Goal: Transaction & Acquisition: Subscribe to service/newsletter

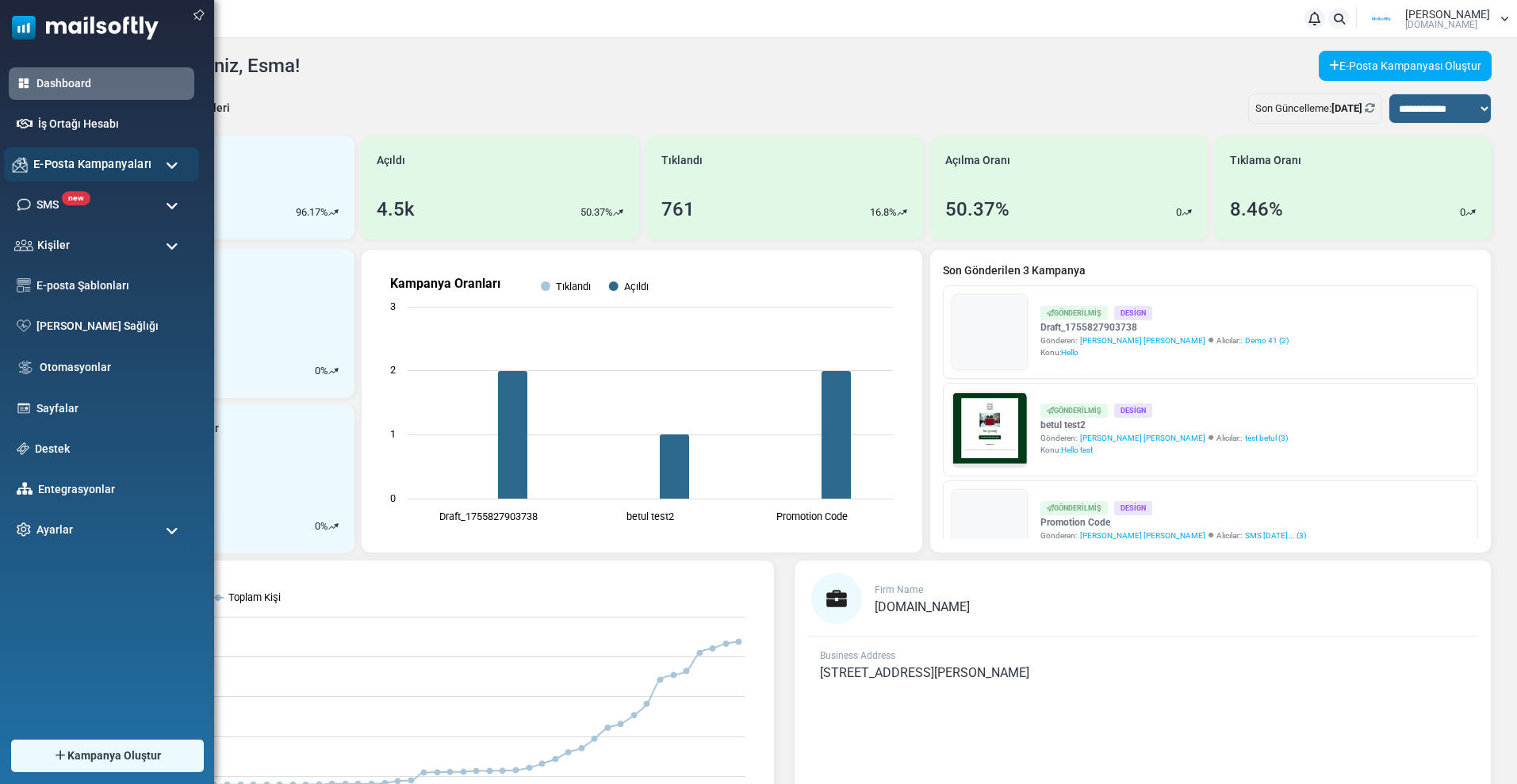
click at [73, 160] on span "E-Posta Kampanyaları" at bounding box center [92, 164] width 118 height 17
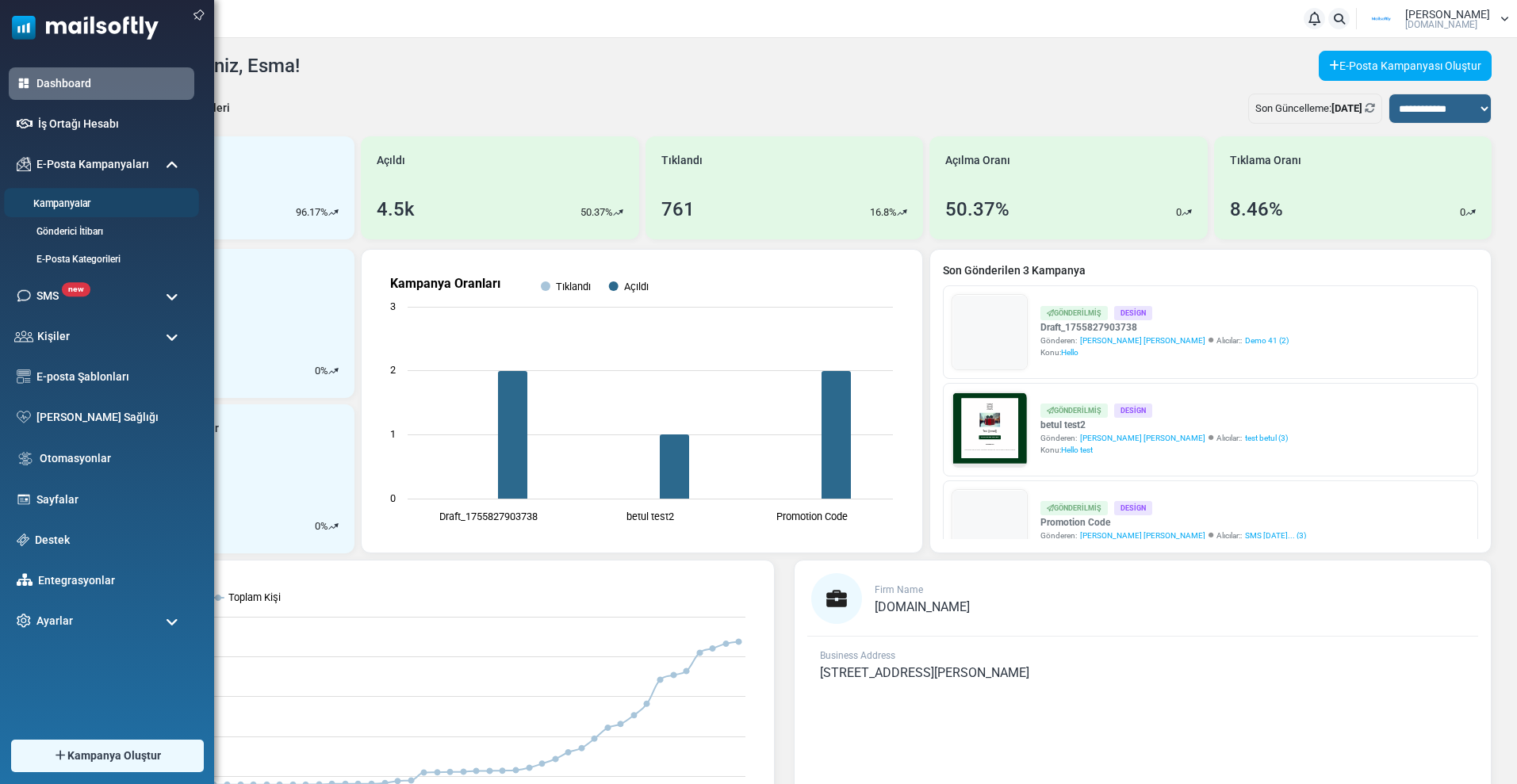
click at [71, 205] on link "Kampanyalar" at bounding box center [99, 204] width 190 height 15
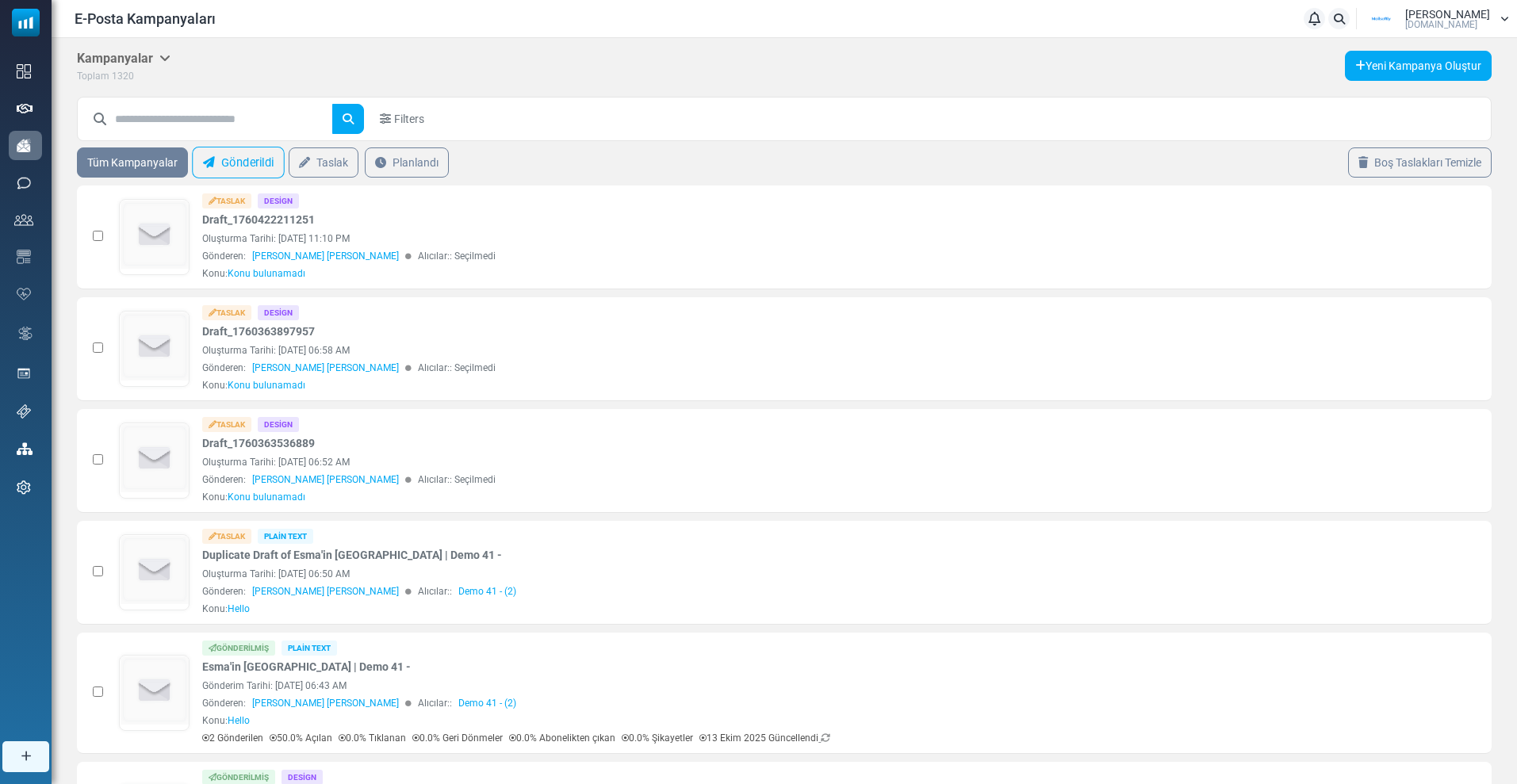
click at [228, 161] on link "Gönderildi" at bounding box center [238, 162] width 93 height 32
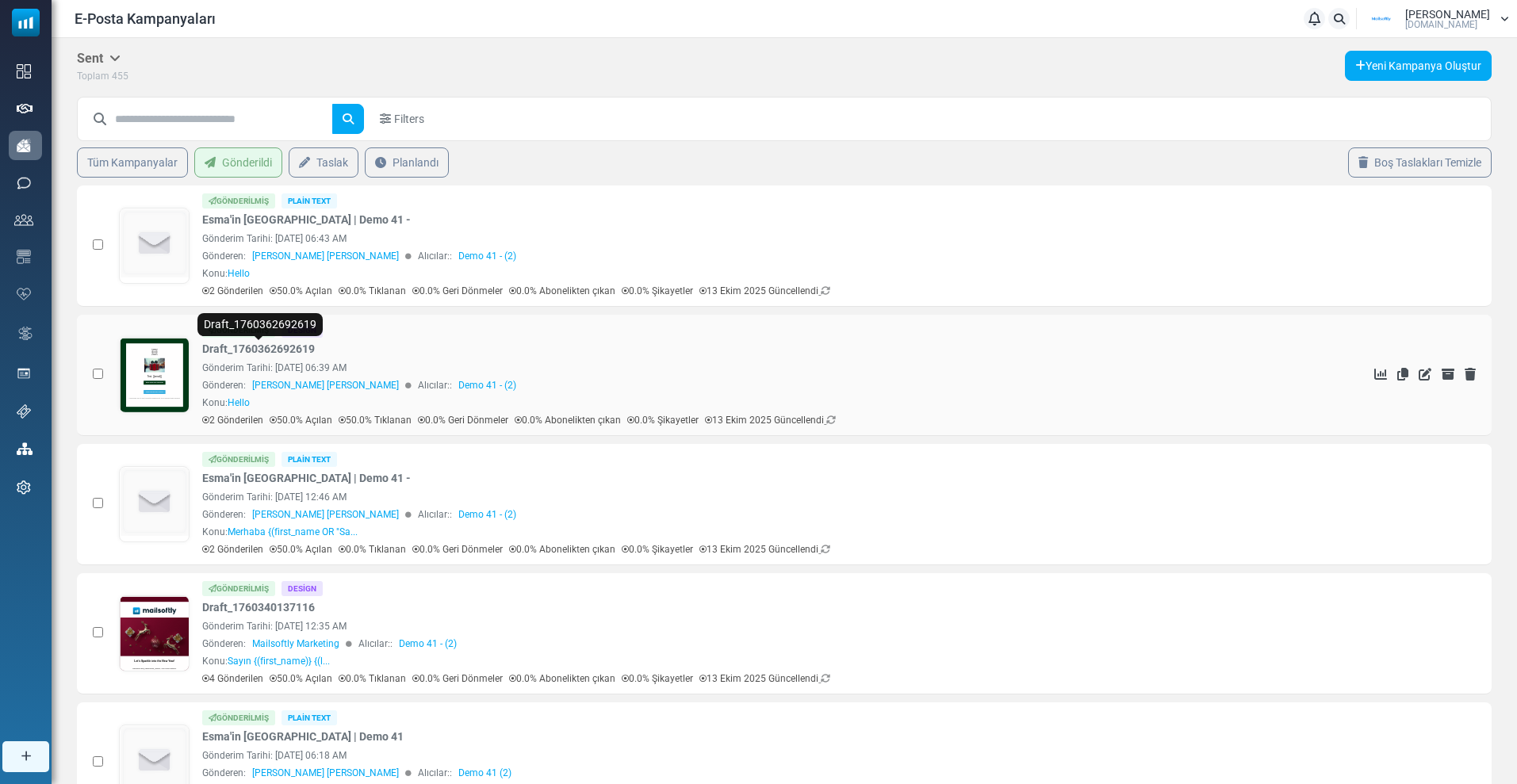
click at [278, 352] on link "Draft_1760362692619" at bounding box center [258, 349] width 112 height 16
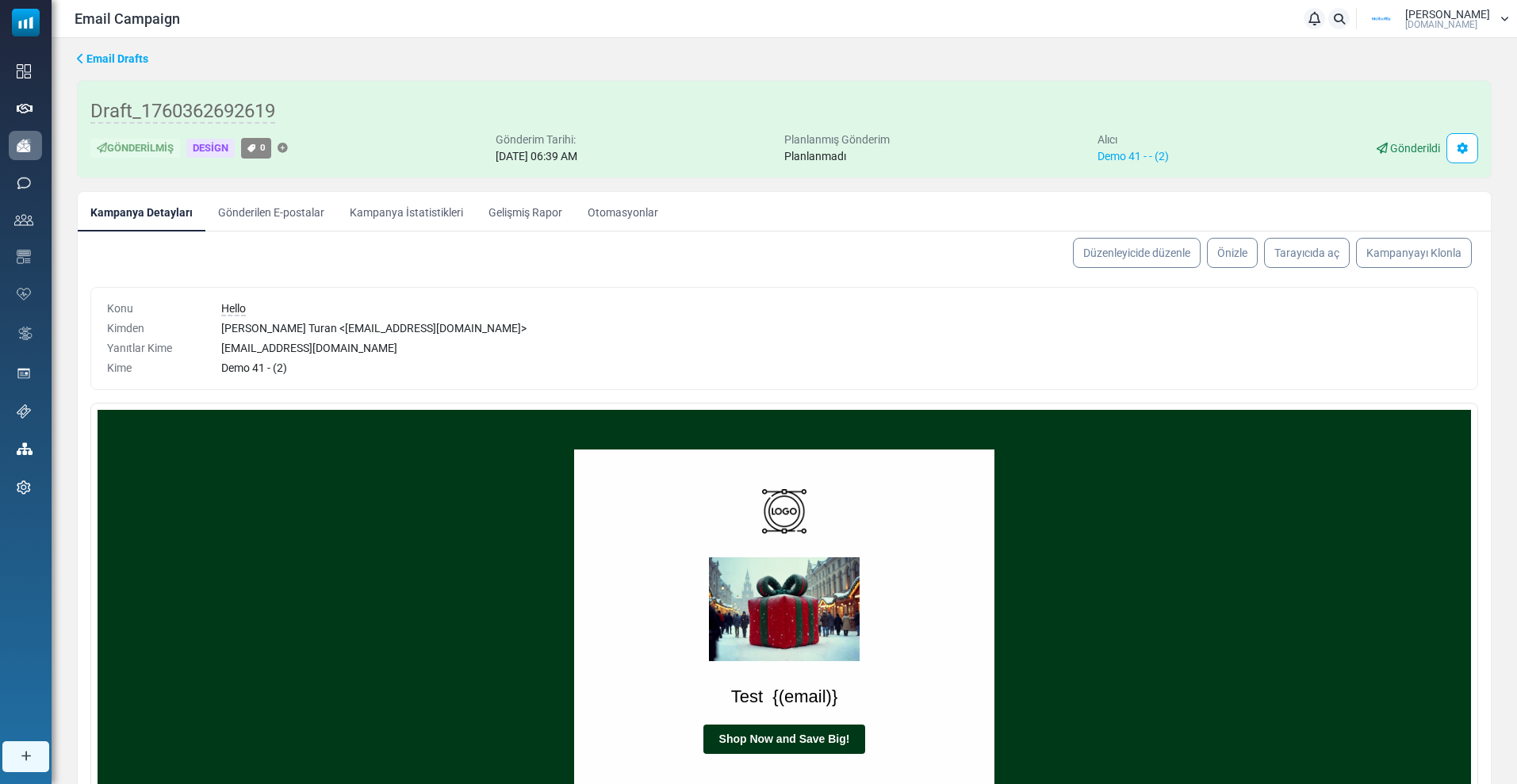
click at [374, 210] on link "Kampanya İstatistikleri" at bounding box center [406, 211] width 139 height 40
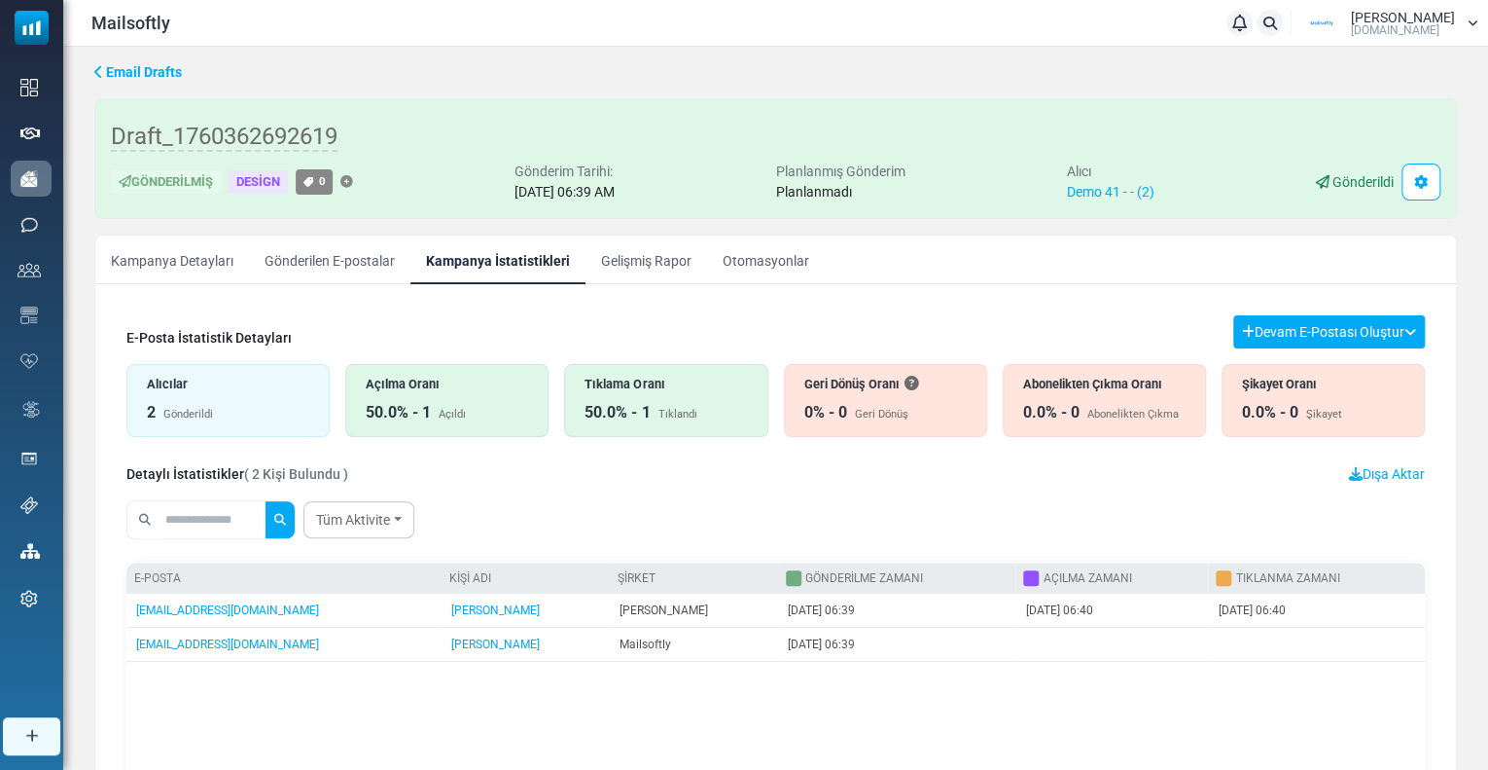
click at [665, 258] on link "Gelişmiş Rapor" at bounding box center [647, 259] width 122 height 49
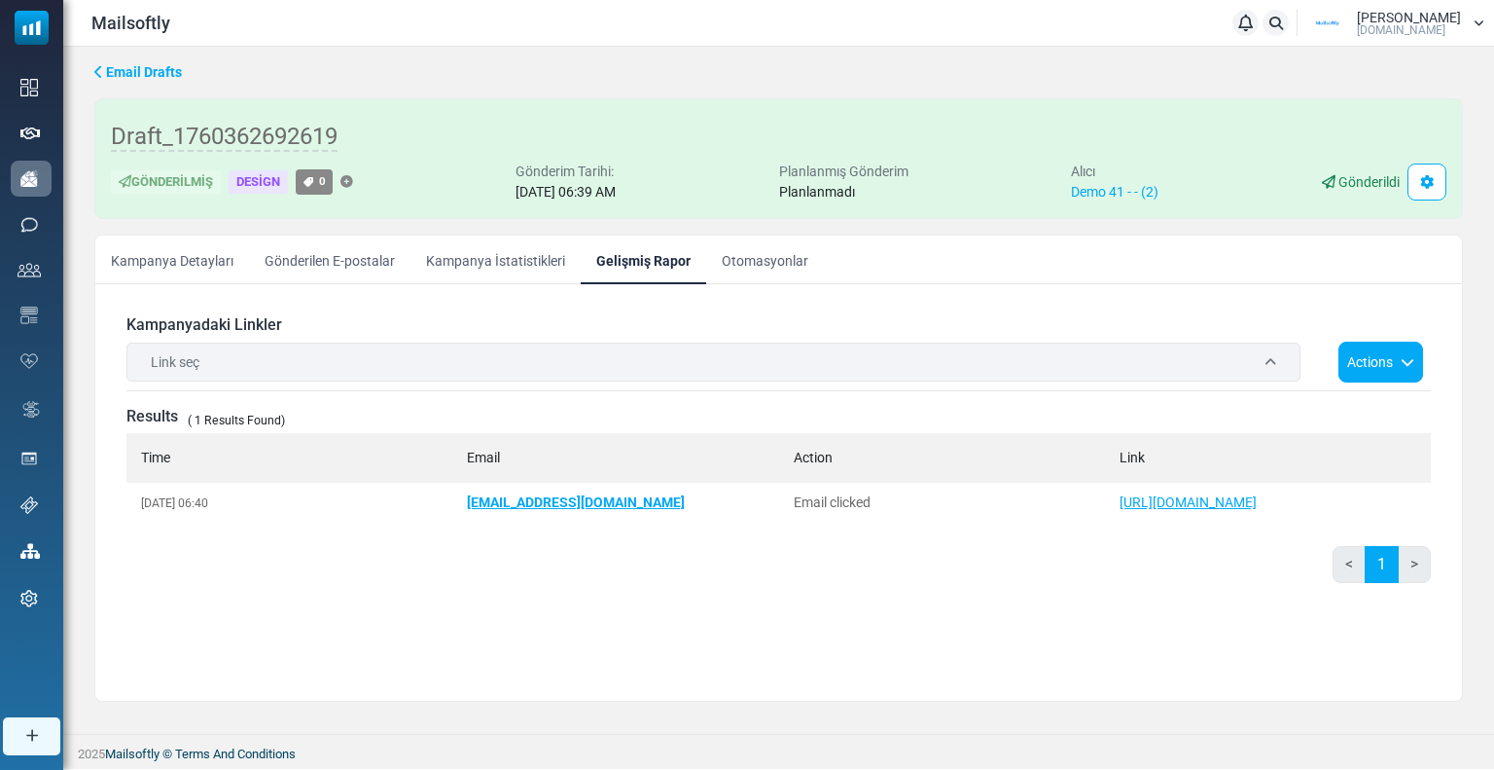
click at [171, 353] on span "Link seç" at bounding box center [175, 362] width 49 height 20
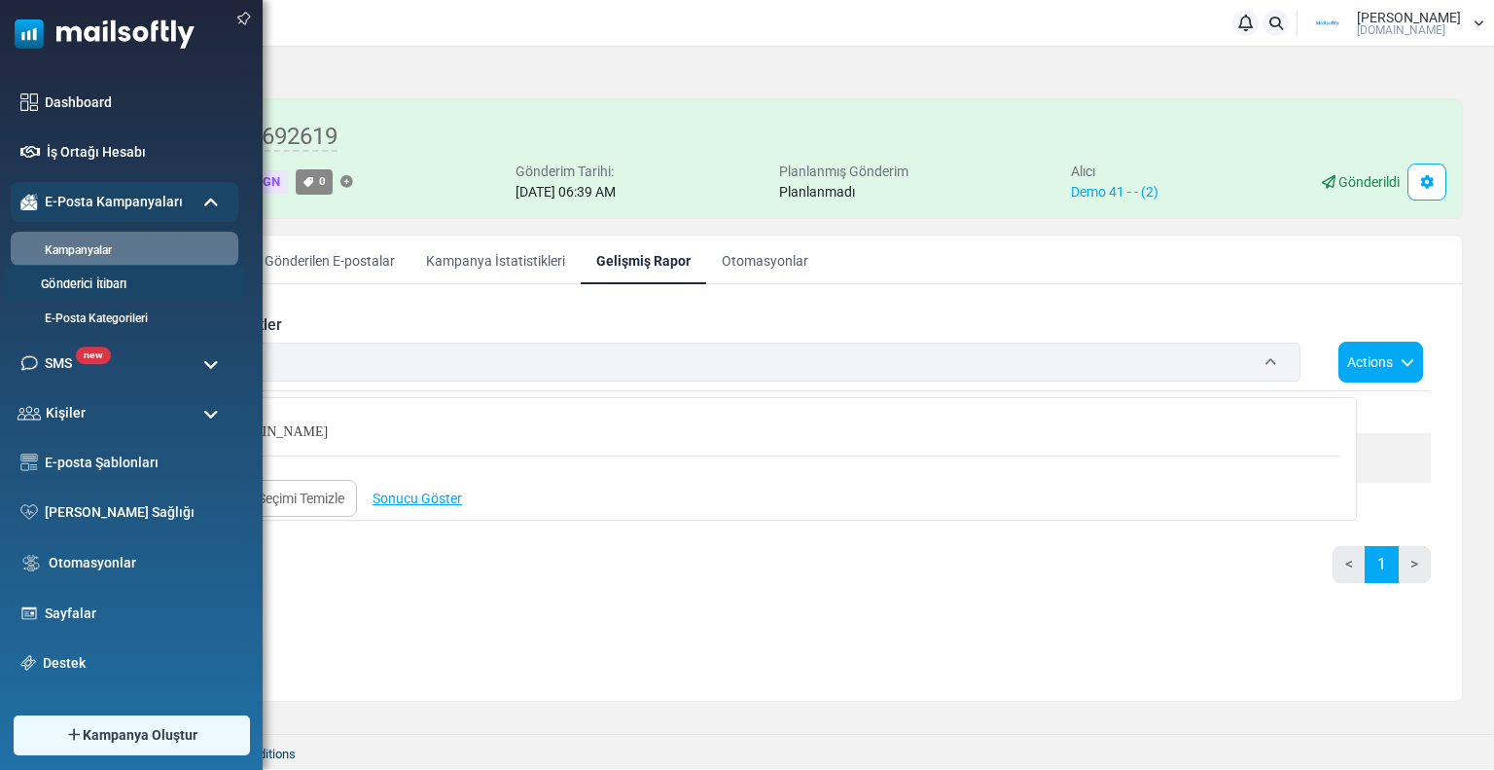
click at [73, 287] on link "Gönderici İtibarı" at bounding box center [121, 284] width 233 height 18
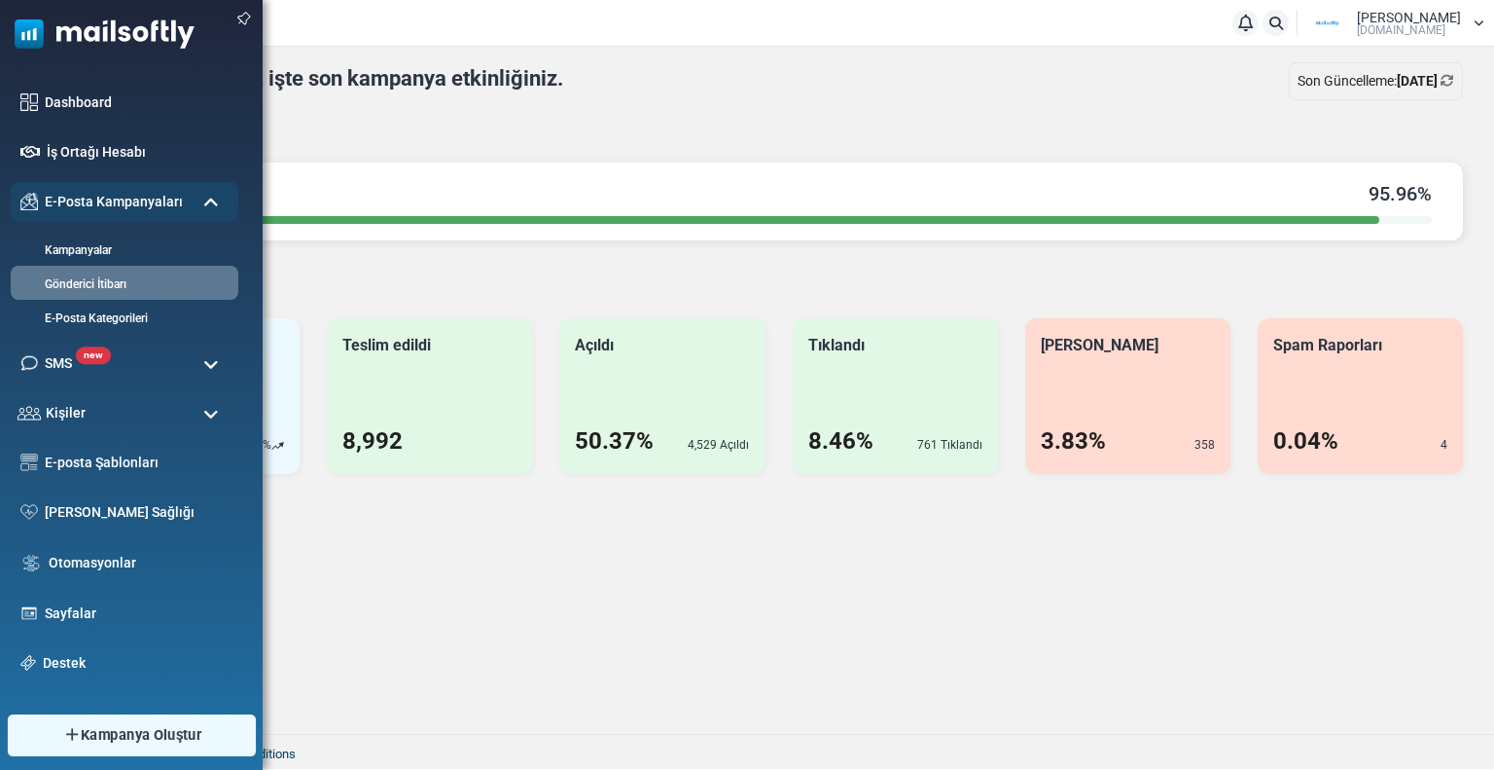
click at [129, 732] on span "Kampanya Oluştur" at bounding box center [141, 734] width 121 height 21
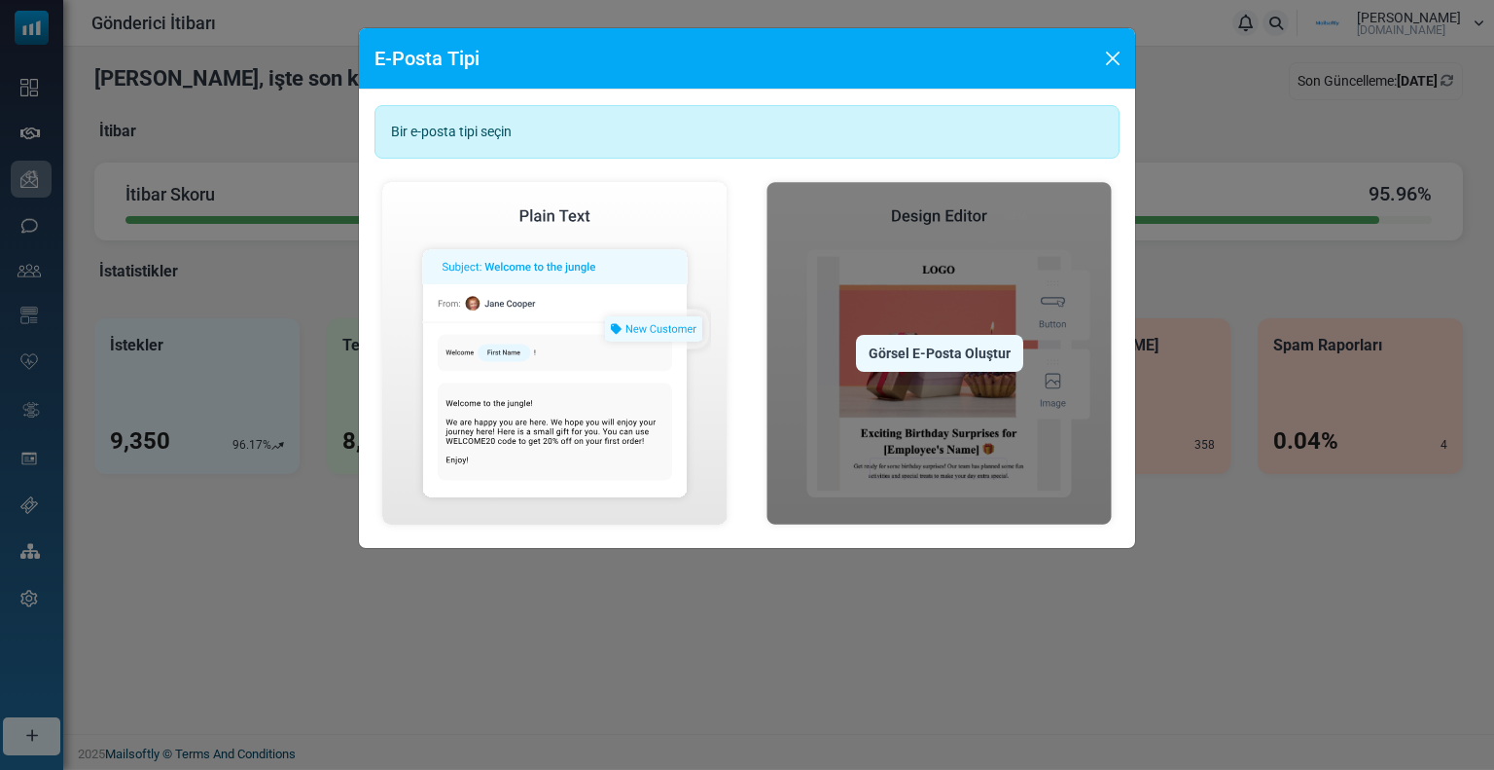
click at [918, 359] on div "Görsel E-Posta Oluştur" at bounding box center [939, 353] width 167 height 37
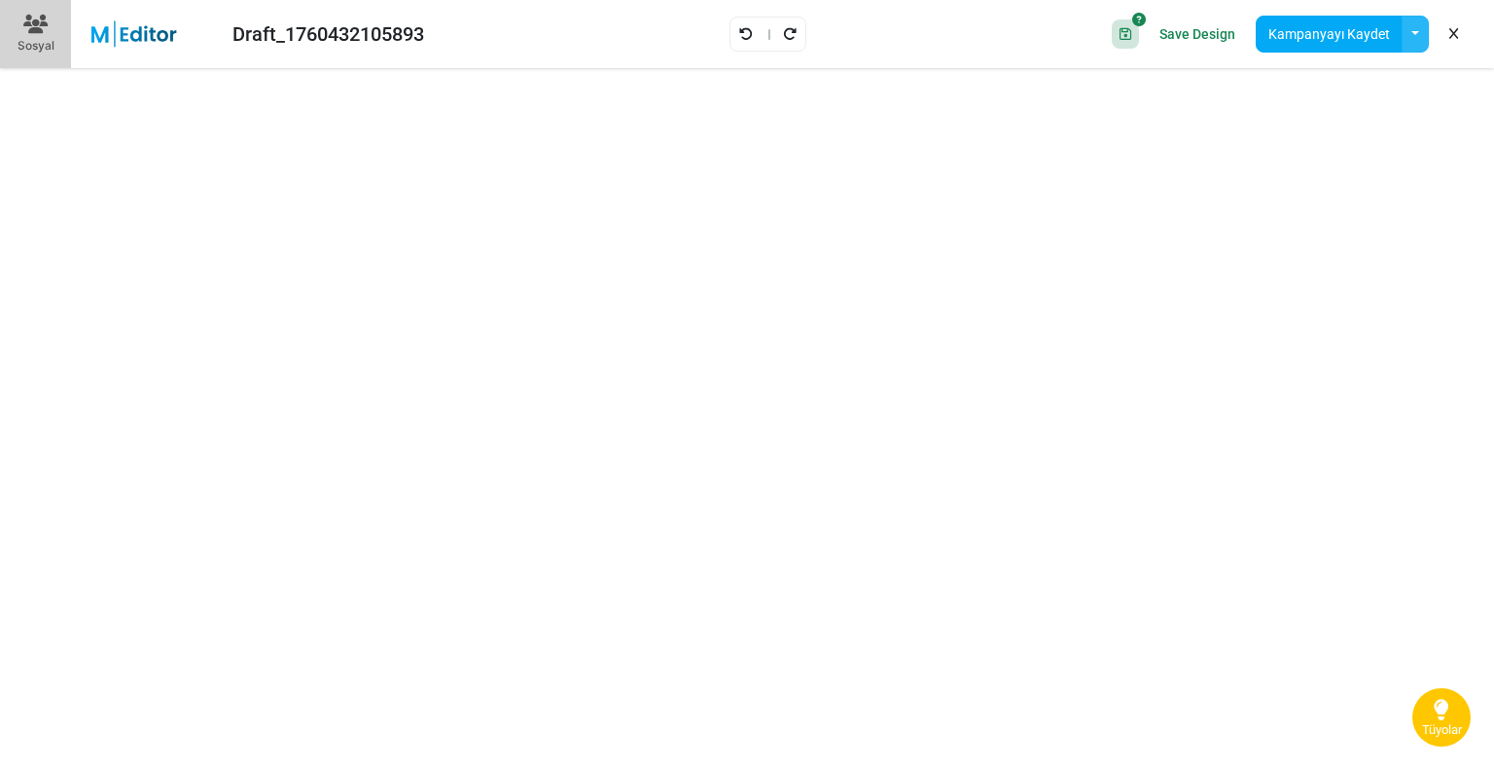
click at [1420, 29] on button "button" at bounding box center [1415, 34] width 27 height 37
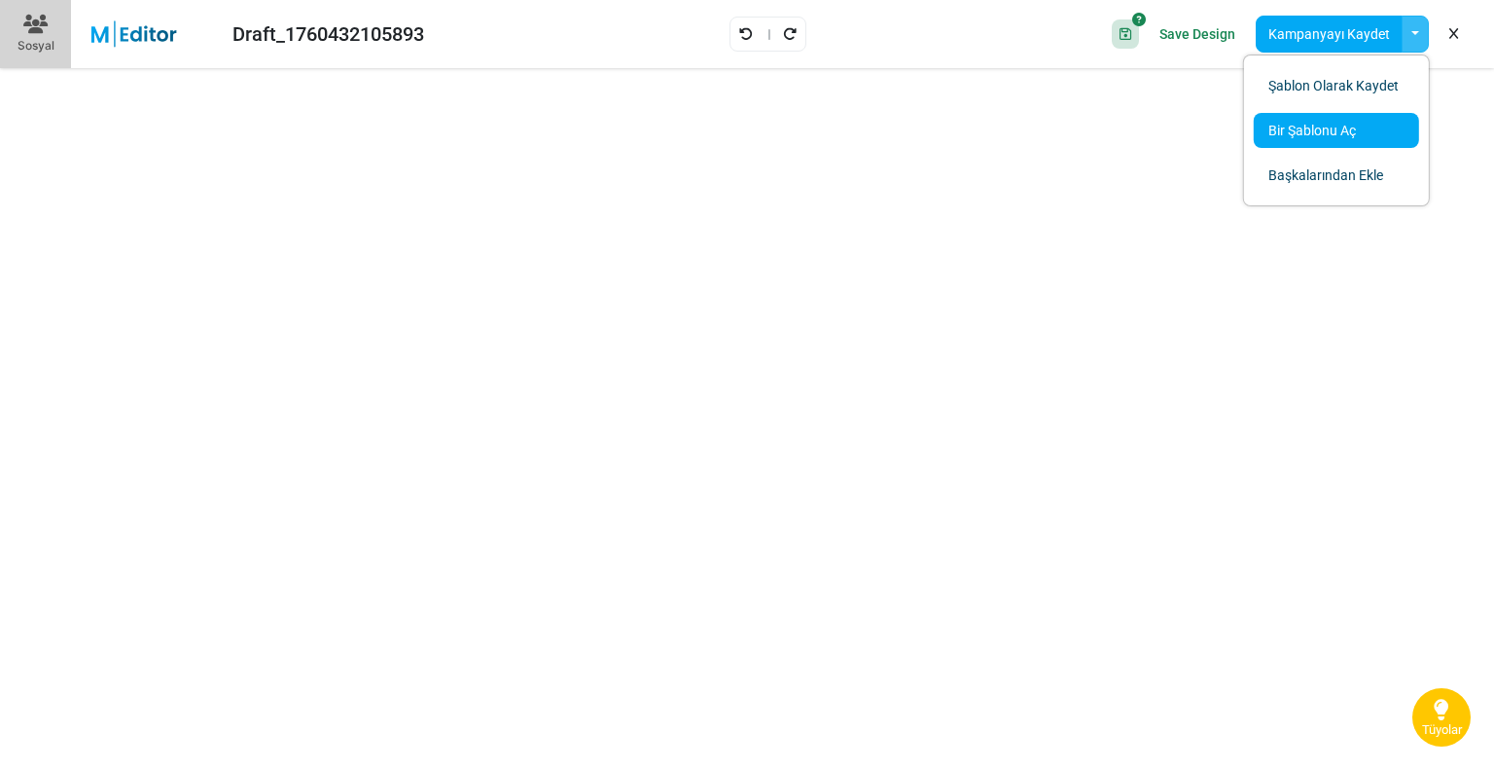
click at [1296, 134] on link "Bir Şablonu Aç" at bounding box center [1336, 130] width 165 height 35
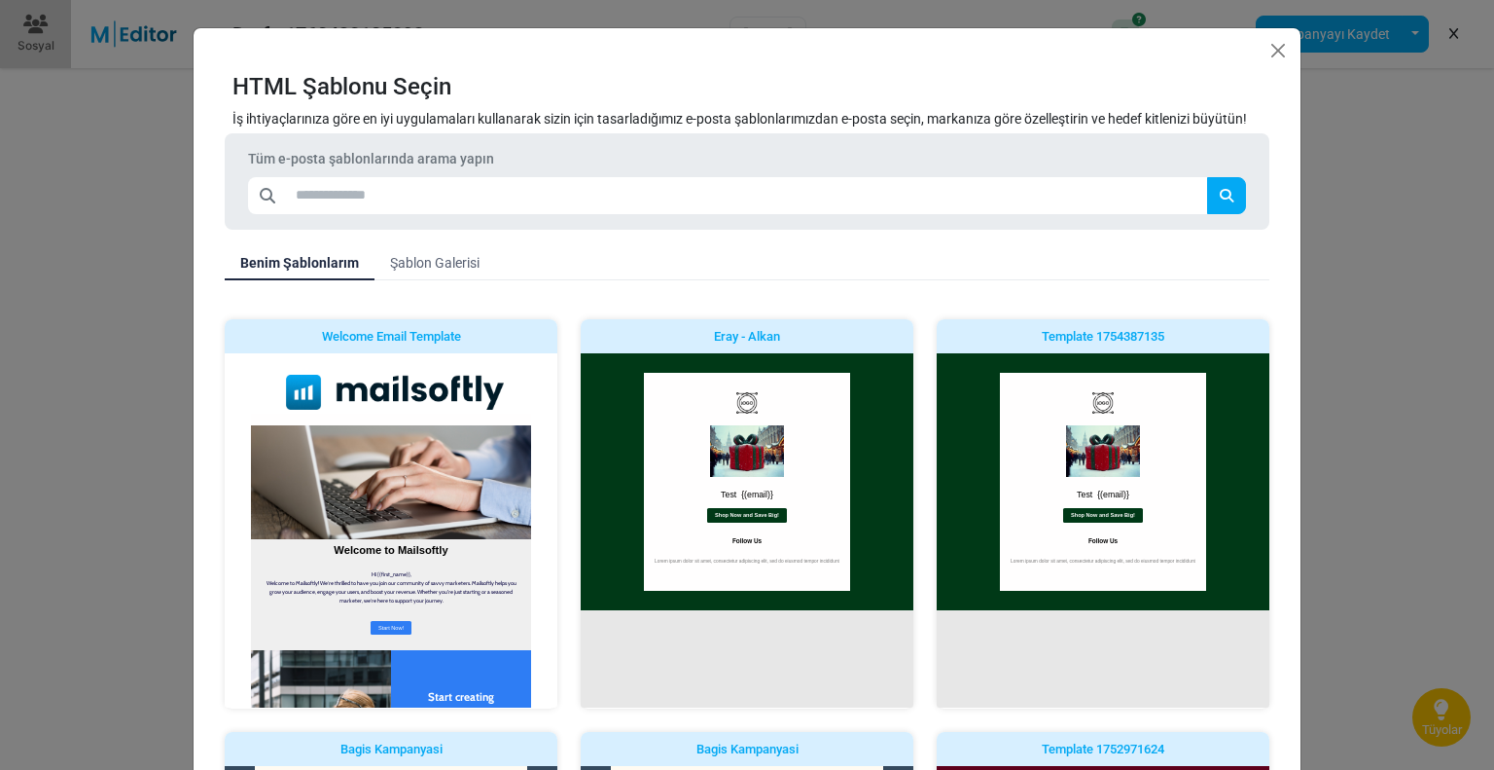
click at [446, 256] on link "Şablon Galerisi" at bounding box center [435, 262] width 121 height 35
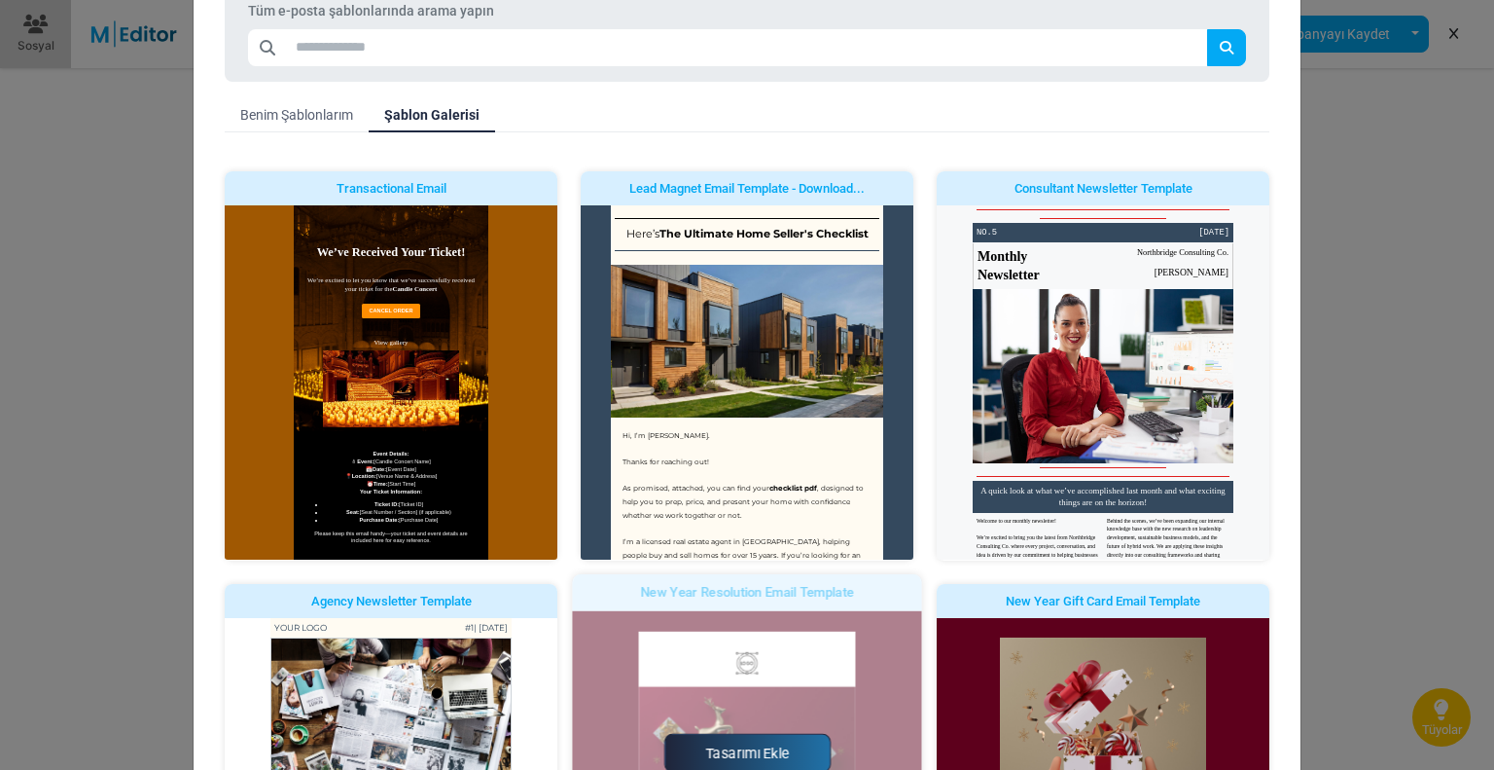
scroll to position [252, 0]
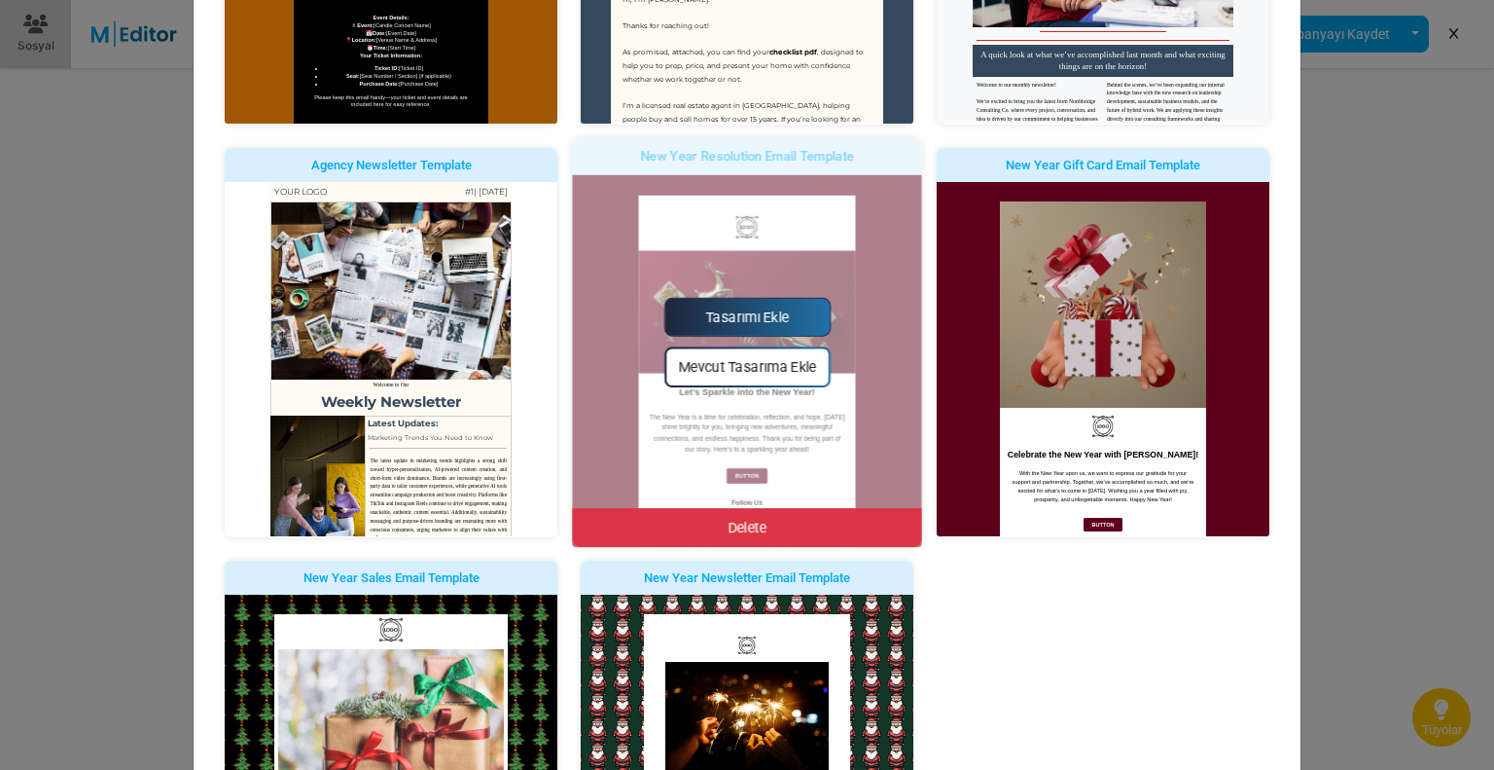
click at [697, 326] on link "Tasarımı Ekle" at bounding box center [746, 317] width 166 height 39
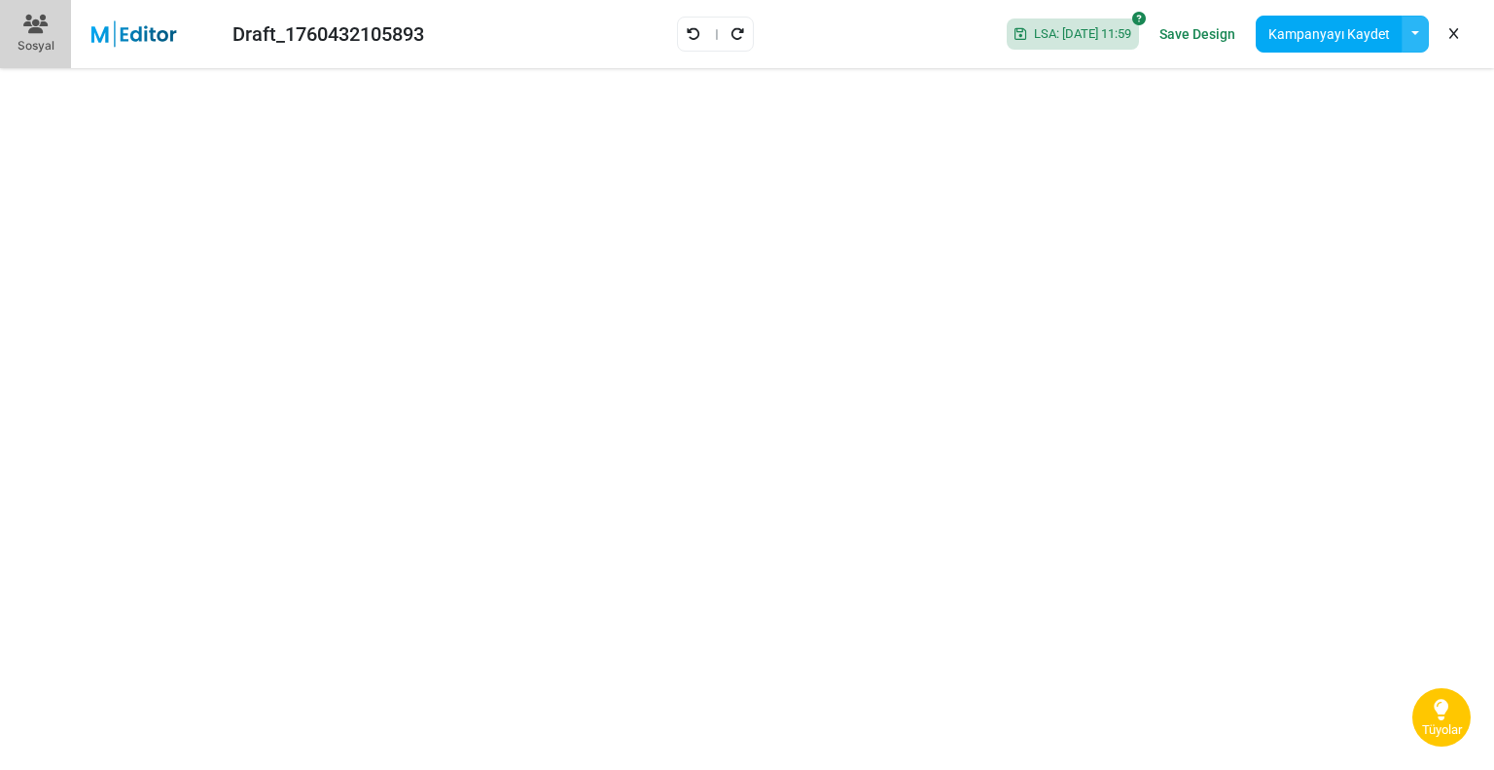
click at [1413, 41] on button "button" at bounding box center [1415, 34] width 27 height 37
click at [1448, 33] on link at bounding box center [1454, 34] width 18 height 33
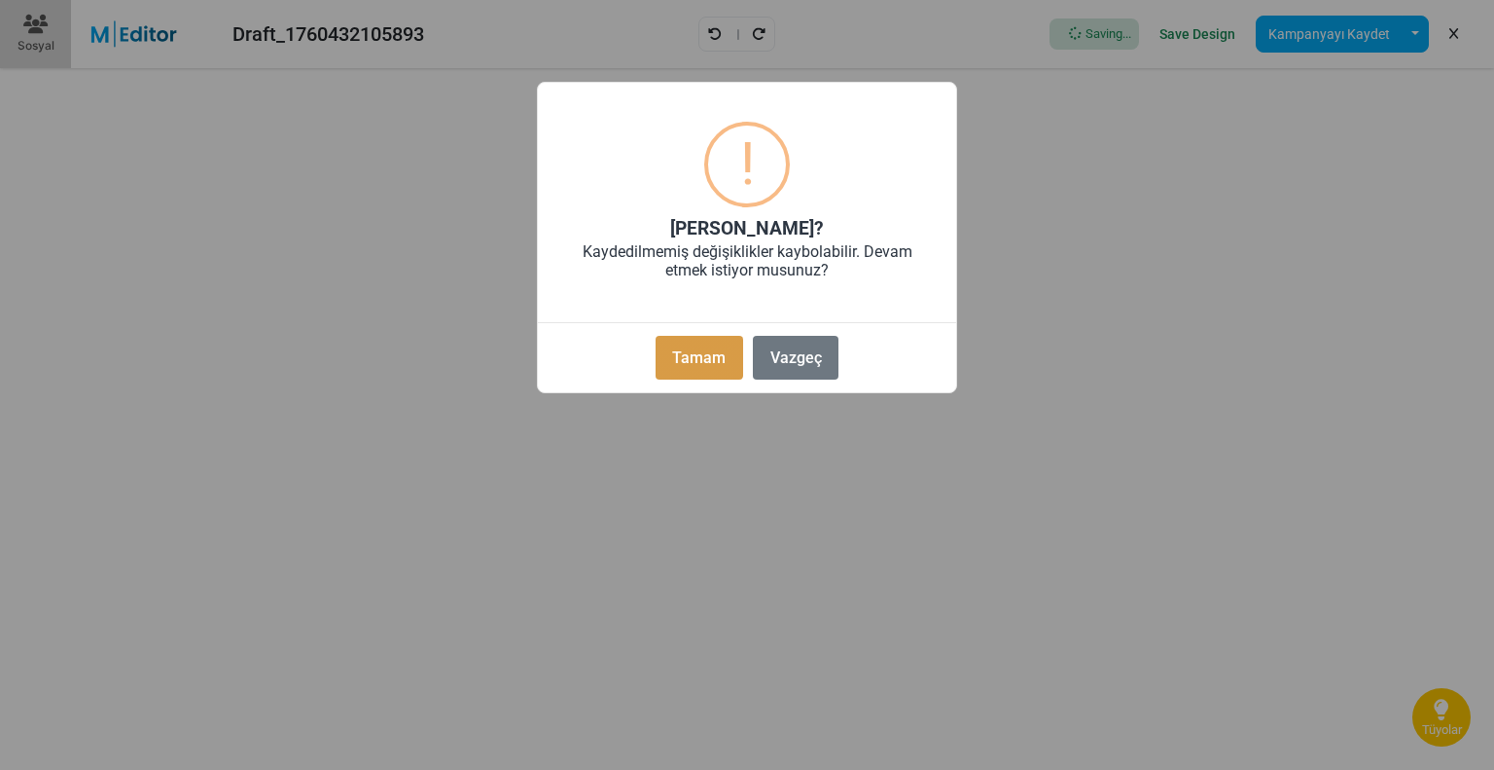
click at [679, 358] on button "Tamam" at bounding box center [700, 358] width 88 height 44
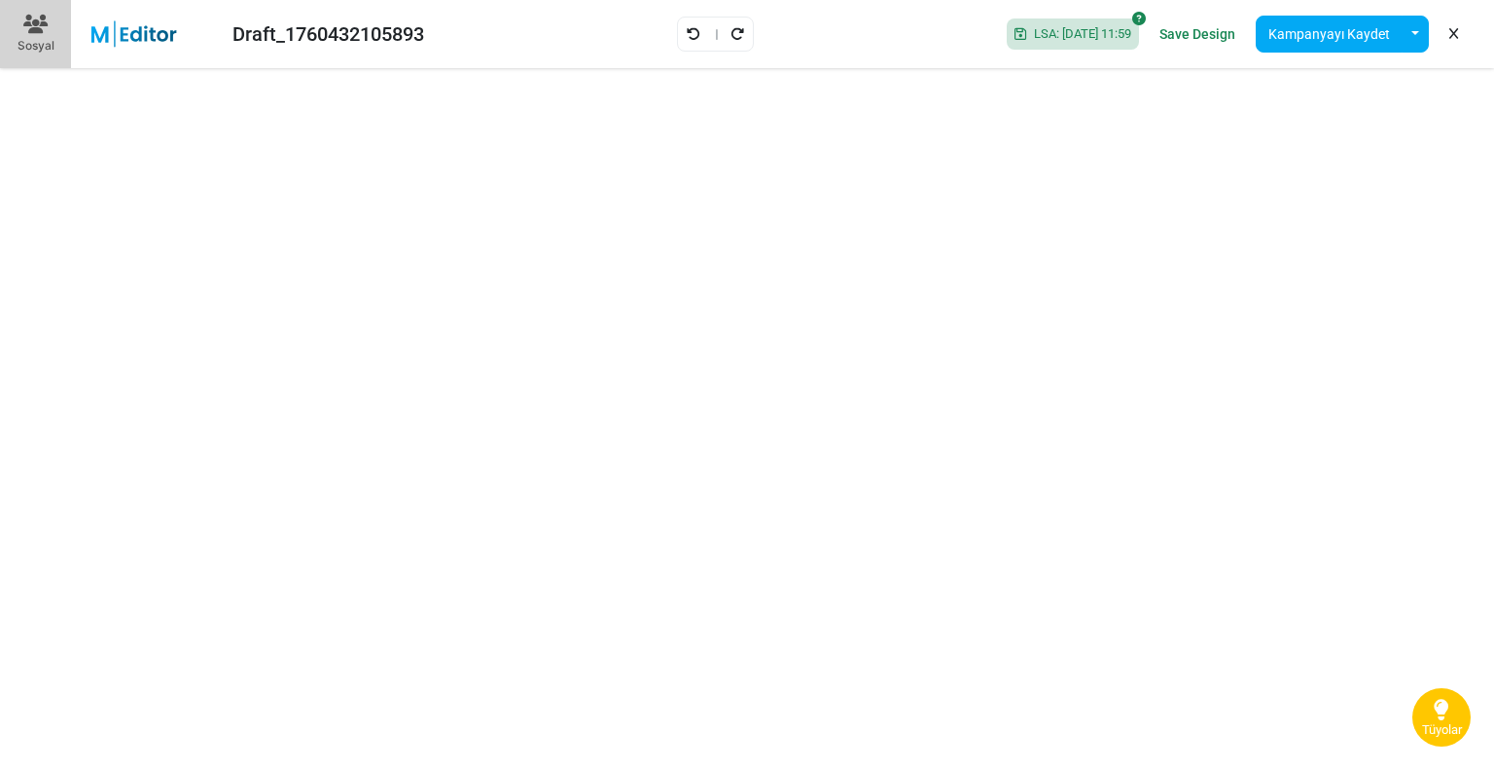
click at [1457, 39] on link at bounding box center [1454, 34] width 18 height 33
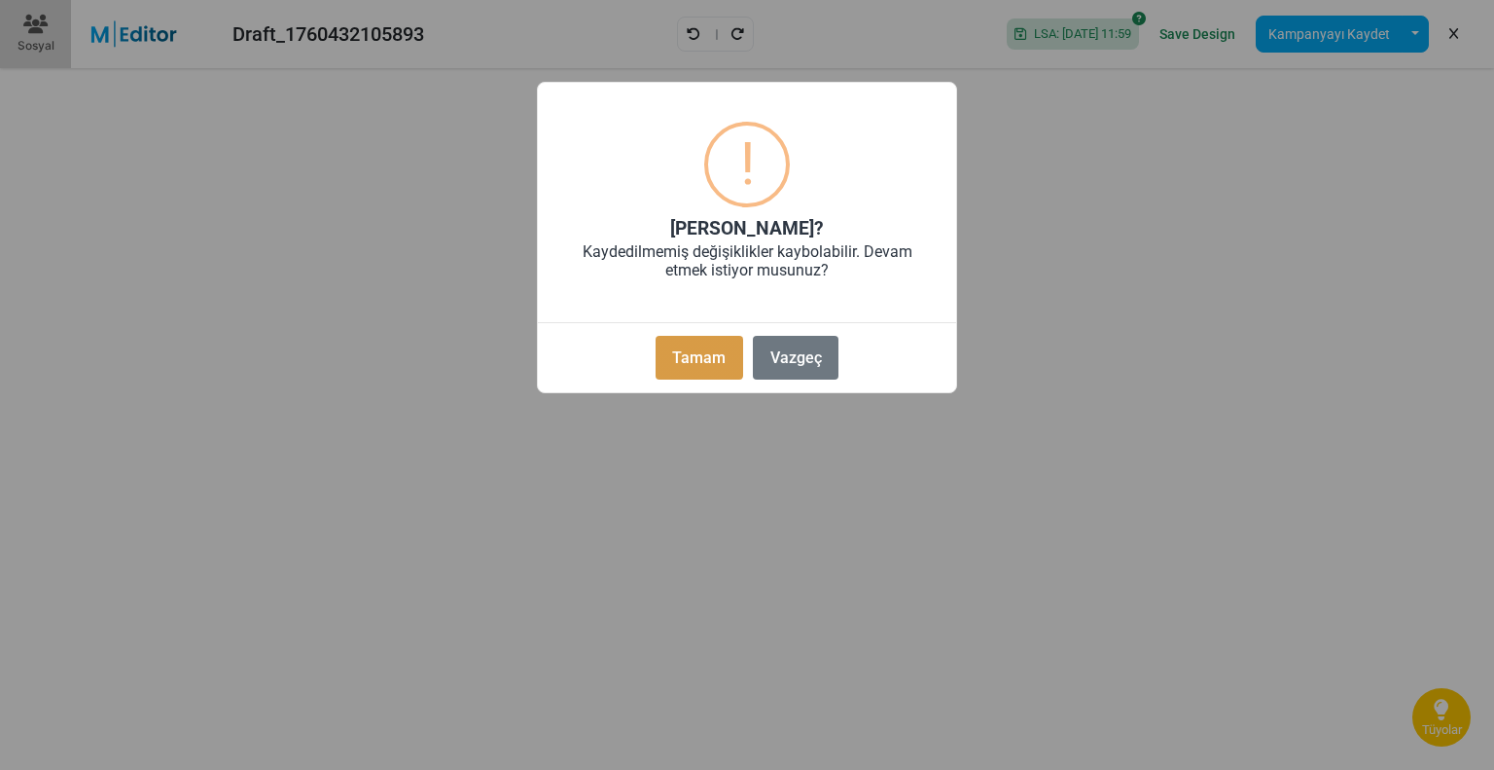
click at [676, 357] on button "Tamam" at bounding box center [700, 358] width 88 height 44
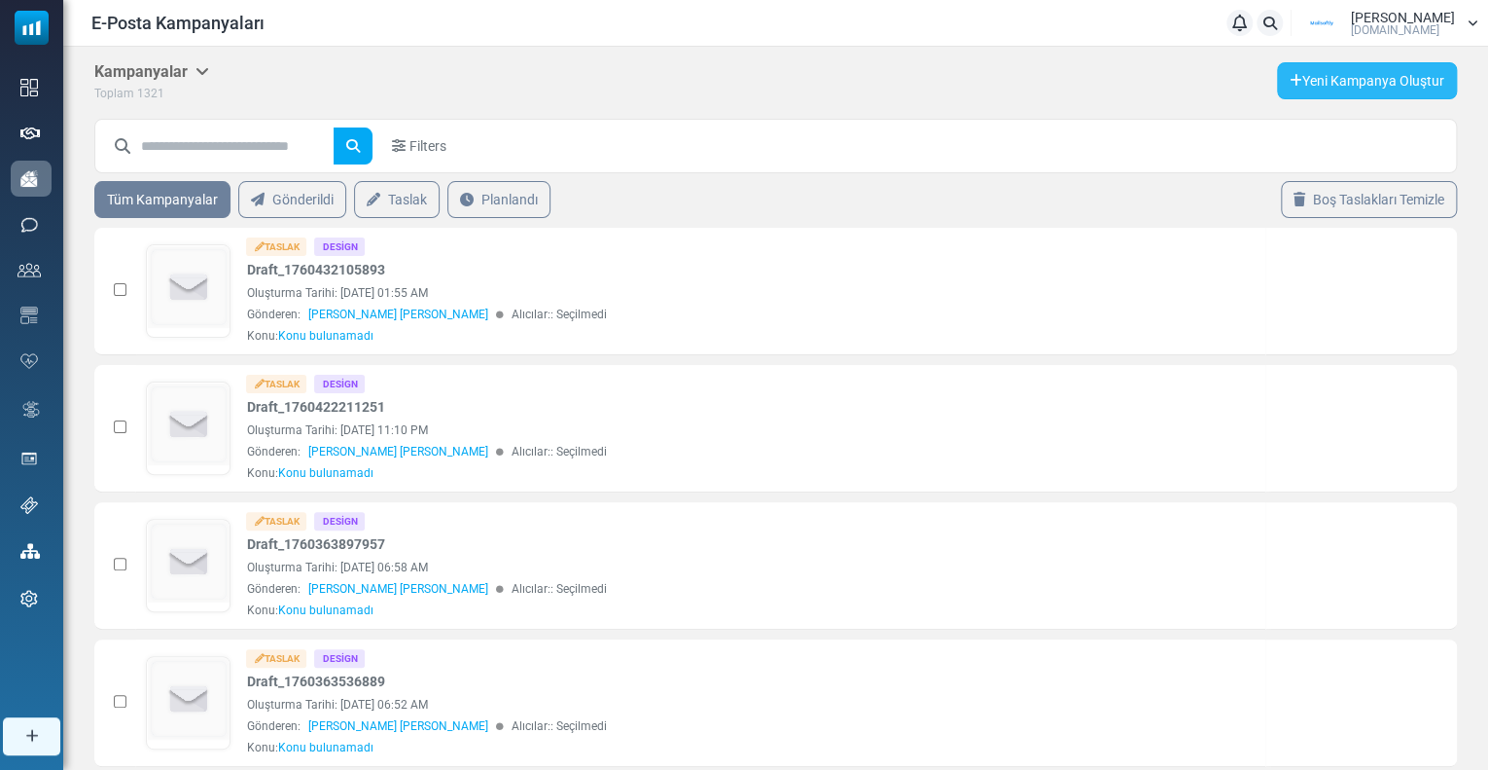
click at [1363, 90] on link "Yeni Kampanya Oluştur" at bounding box center [1367, 80] width 180 height 37
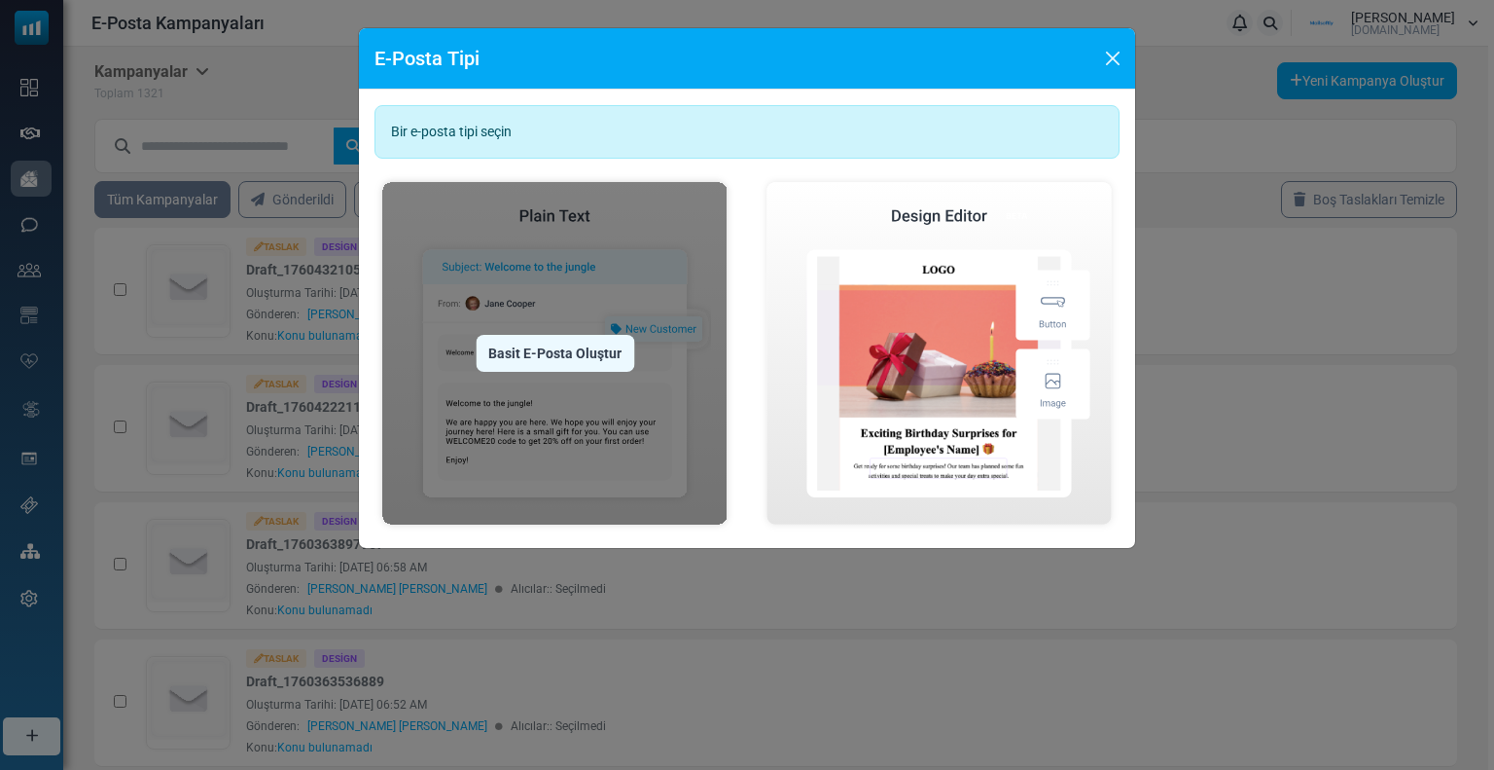
click at [531, 353] on div "Basit E-Posta Oluştur" at bounding box center [555, 353] width 159 height 37
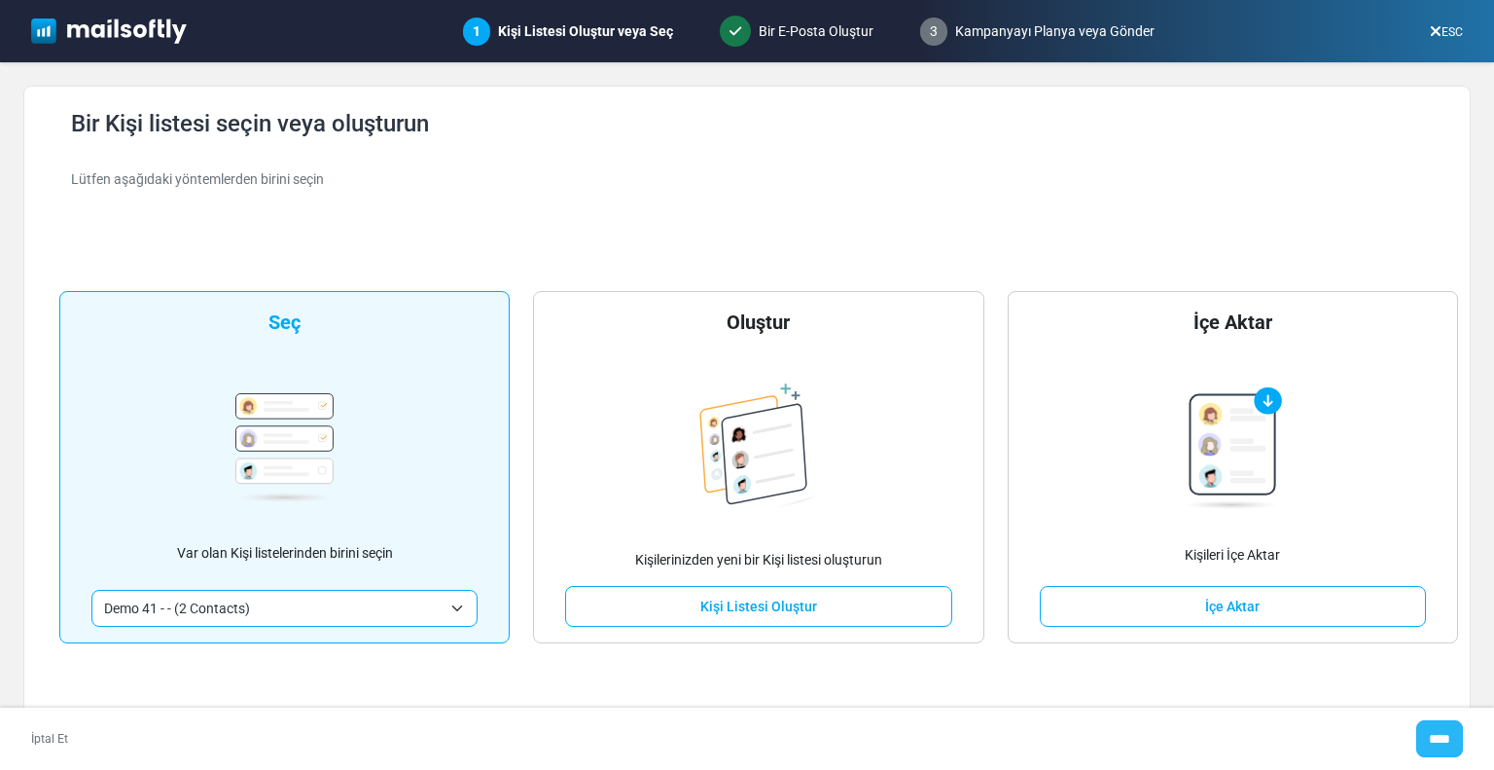
click at [1427, 736] on input "****" at bounding box center [1439, 738] width 47 height 37
type input "*****"
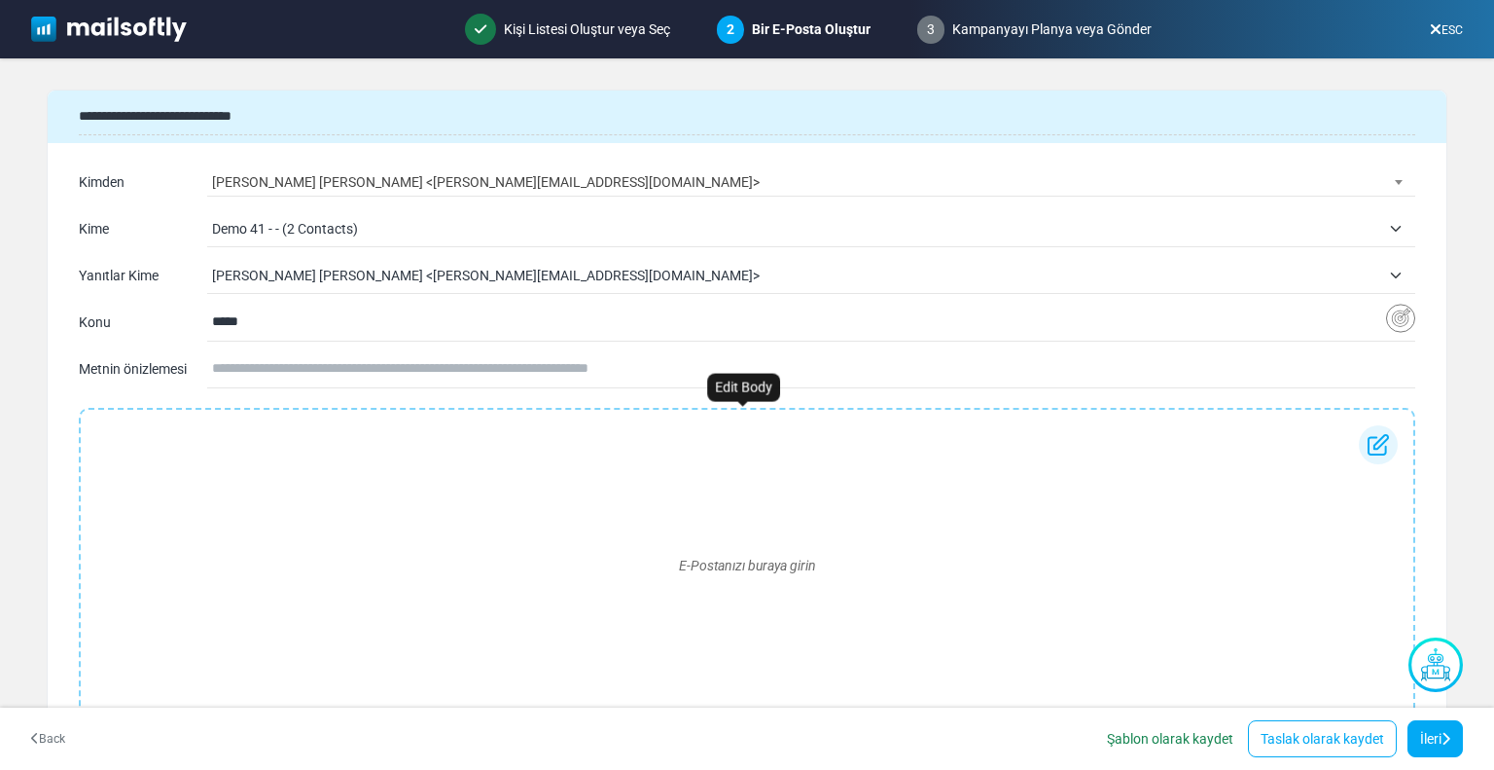
click at [113, 509] on div "E-Postanızı buraya girin" at bounding box center [747, 565] width 1302 height 280
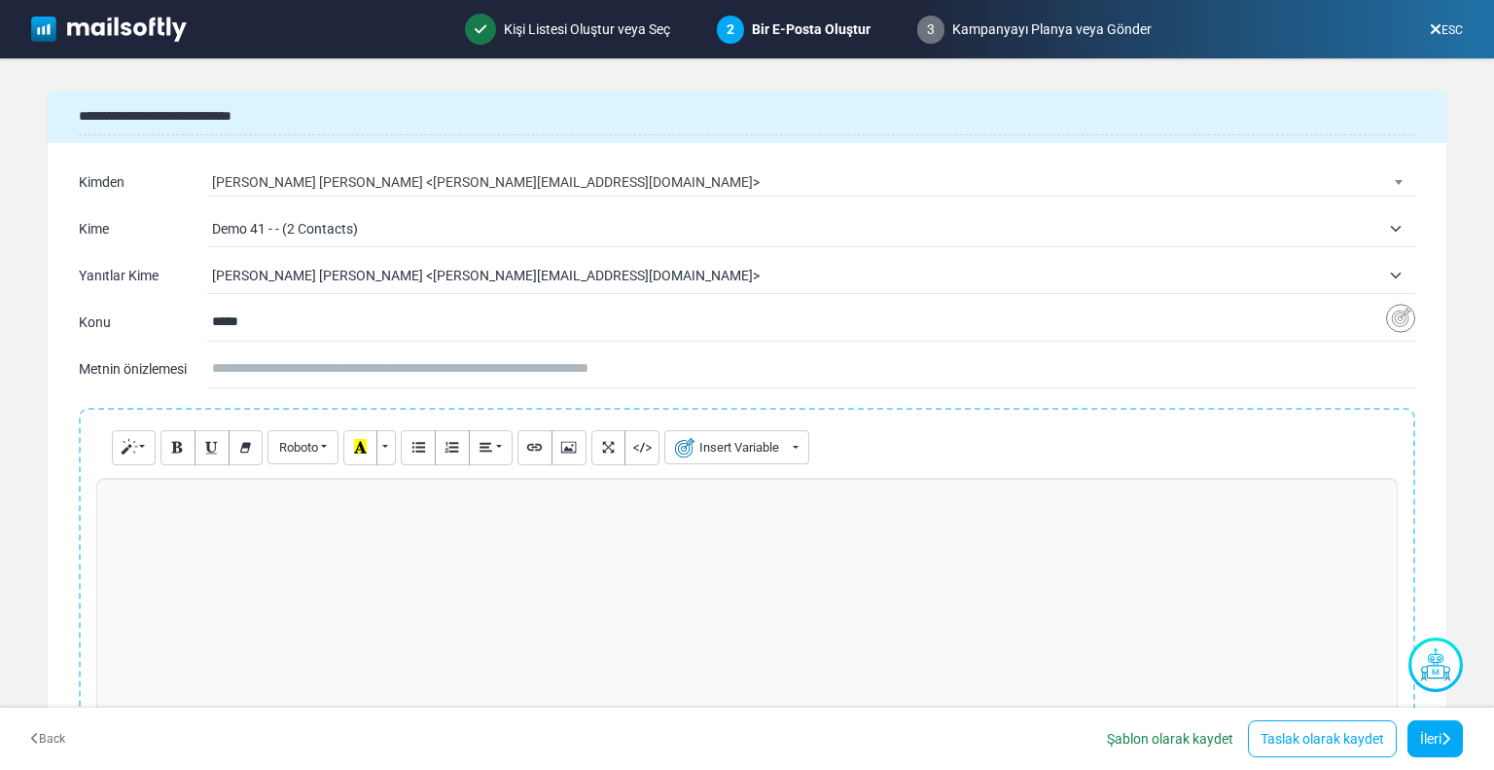
click at [146, 504] on p at bounding box center [747, 498] width 1280 height 20
click at [742, 446] on button "Insert Variable" at bounding box center [736, 447] width 145 height 34
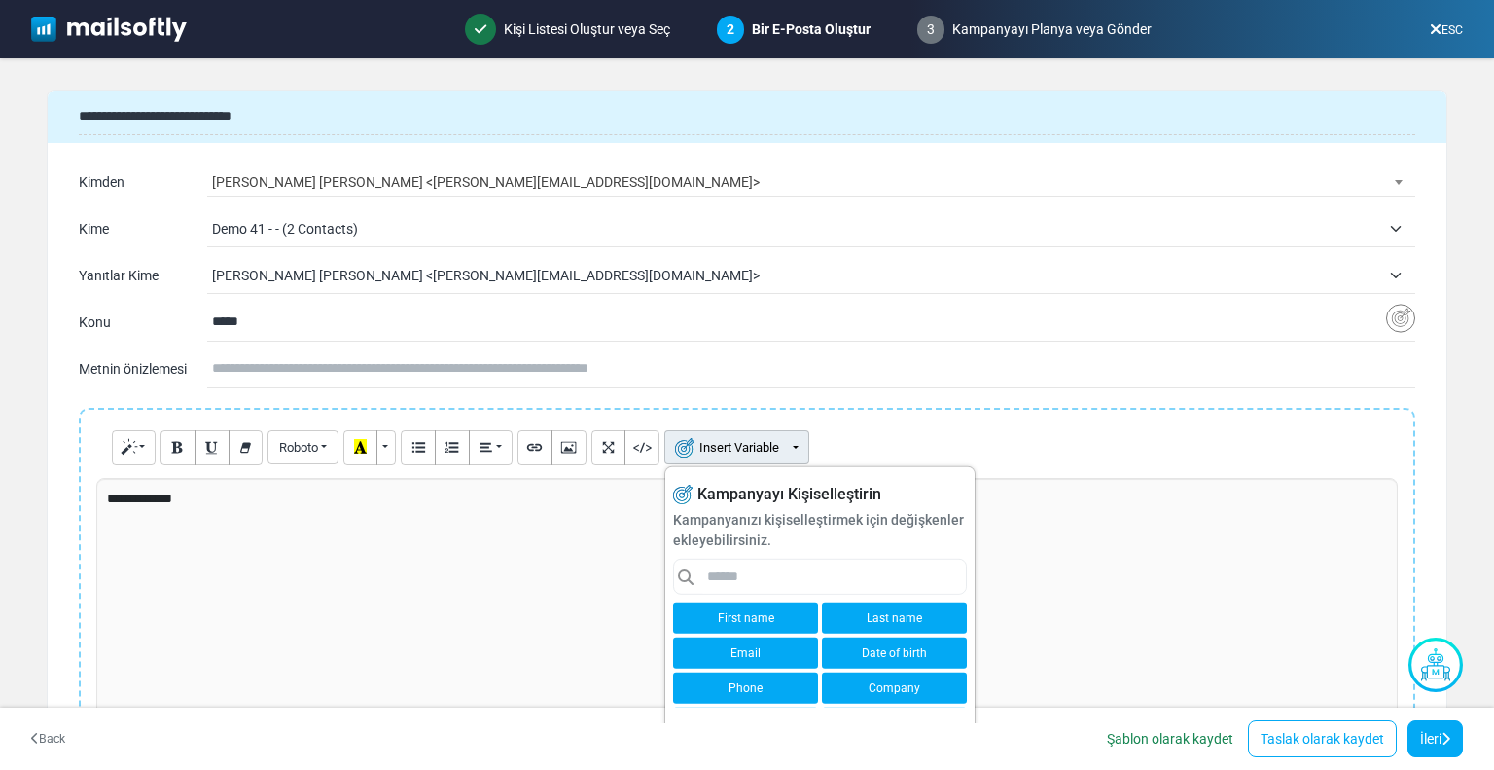
click at [735, 612] on link "First name" at bounding box center [745, 617] width 145 height 31
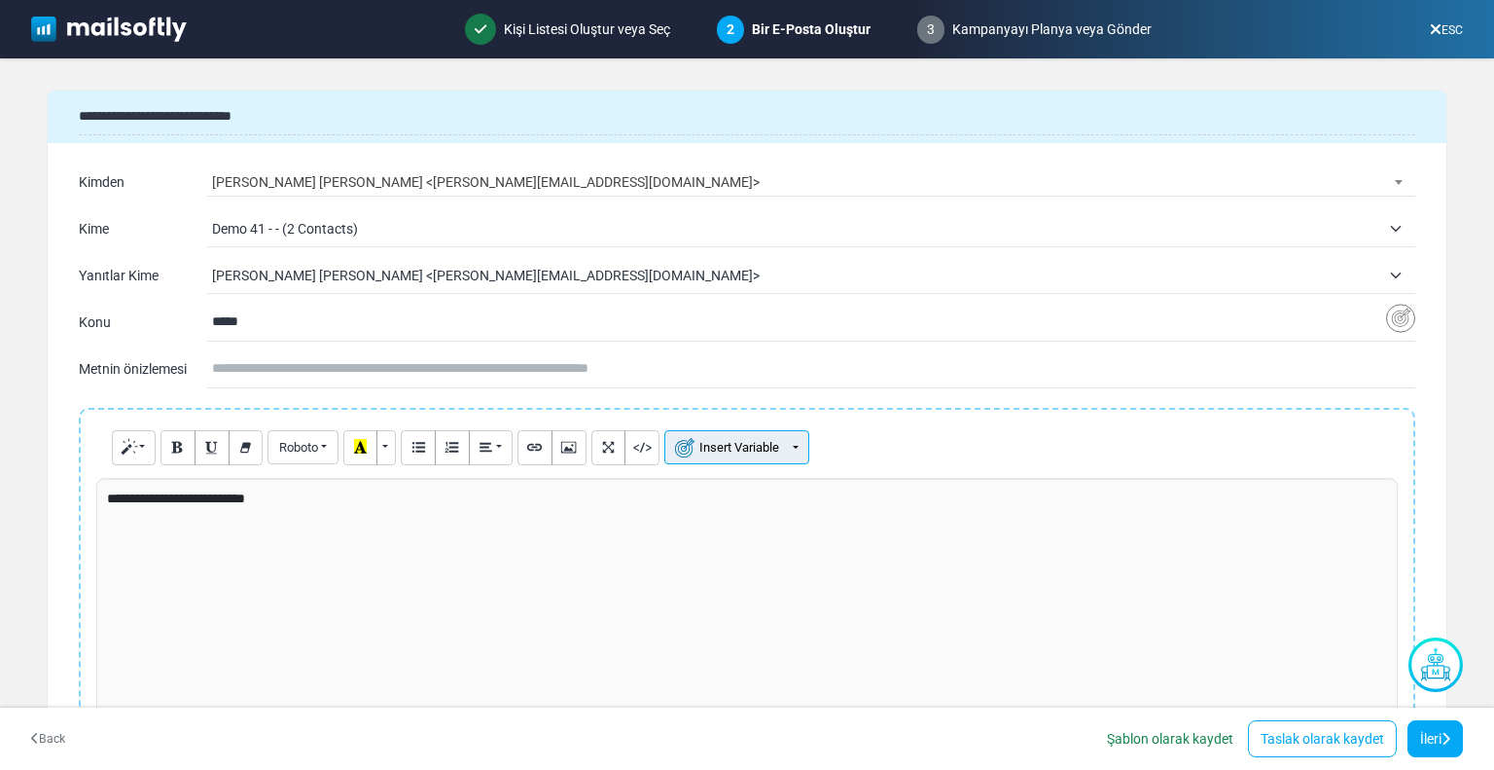
click at [722, 450] on button "Insert Variable" at bounding box center [736, 447] width 145 height 34
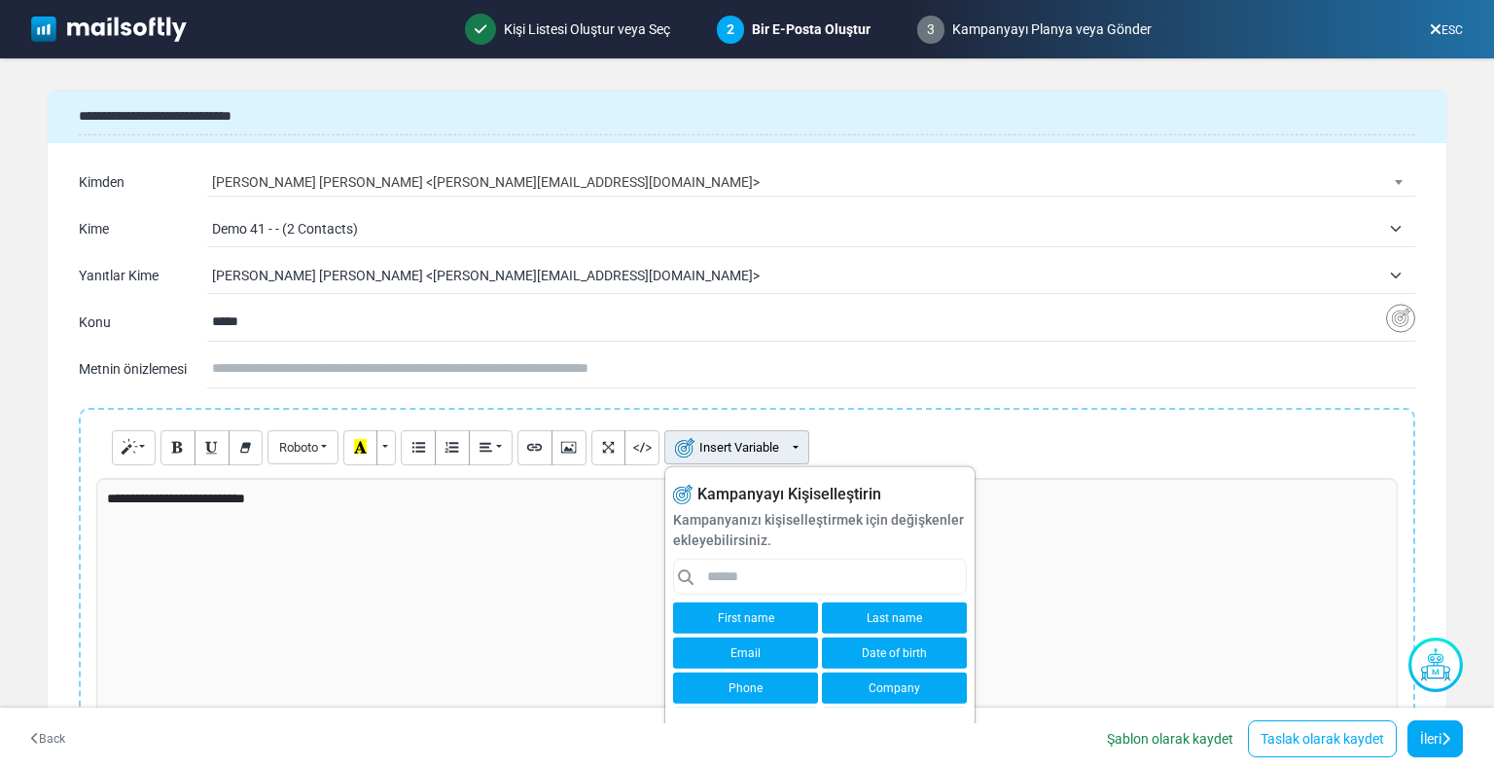
click at [860, 610] on link "Last name" at bounding box center [894, 617] width 145 height 31
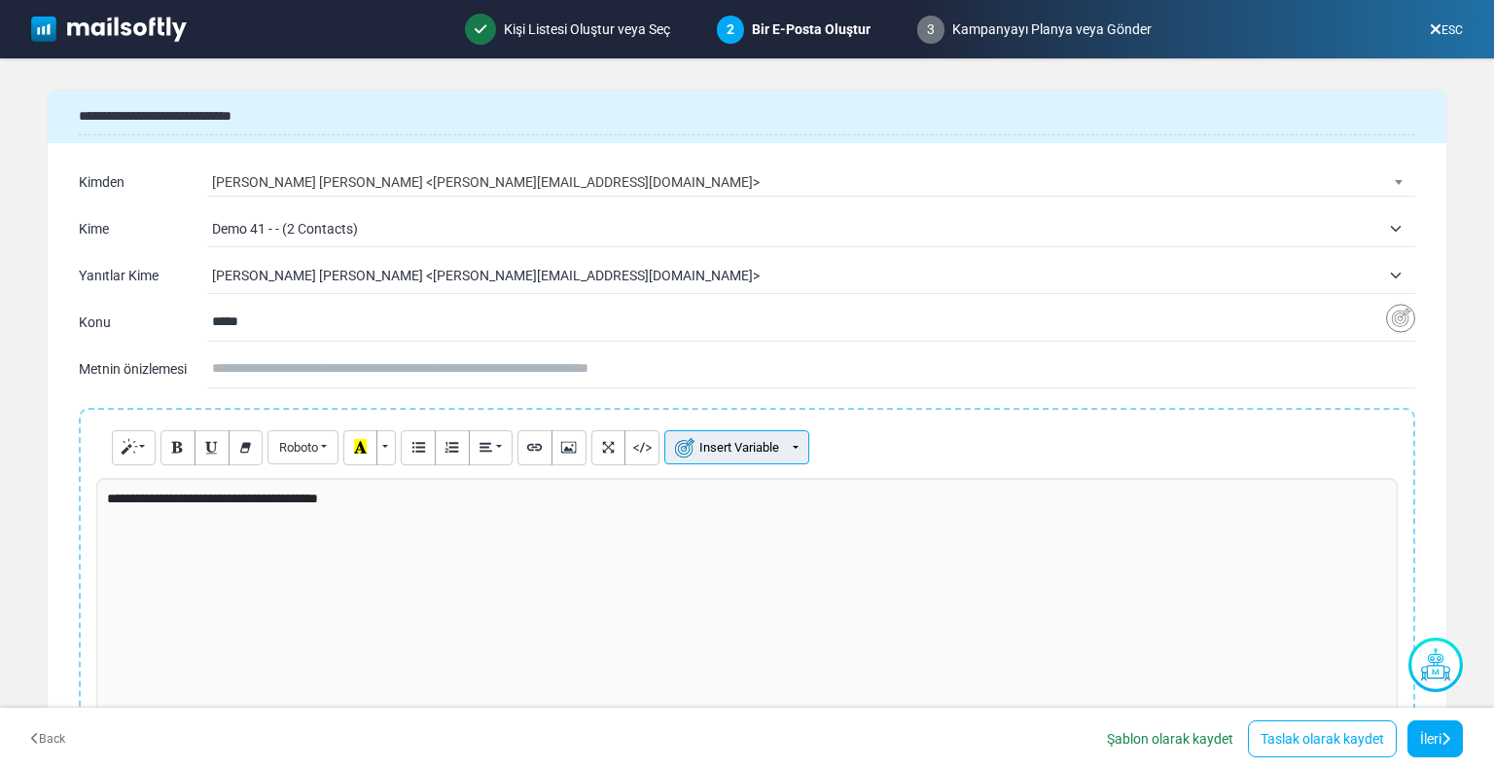
click at [706, 449] on button "Insert Variable" at bounding box center [736, 447] width 145 height 34
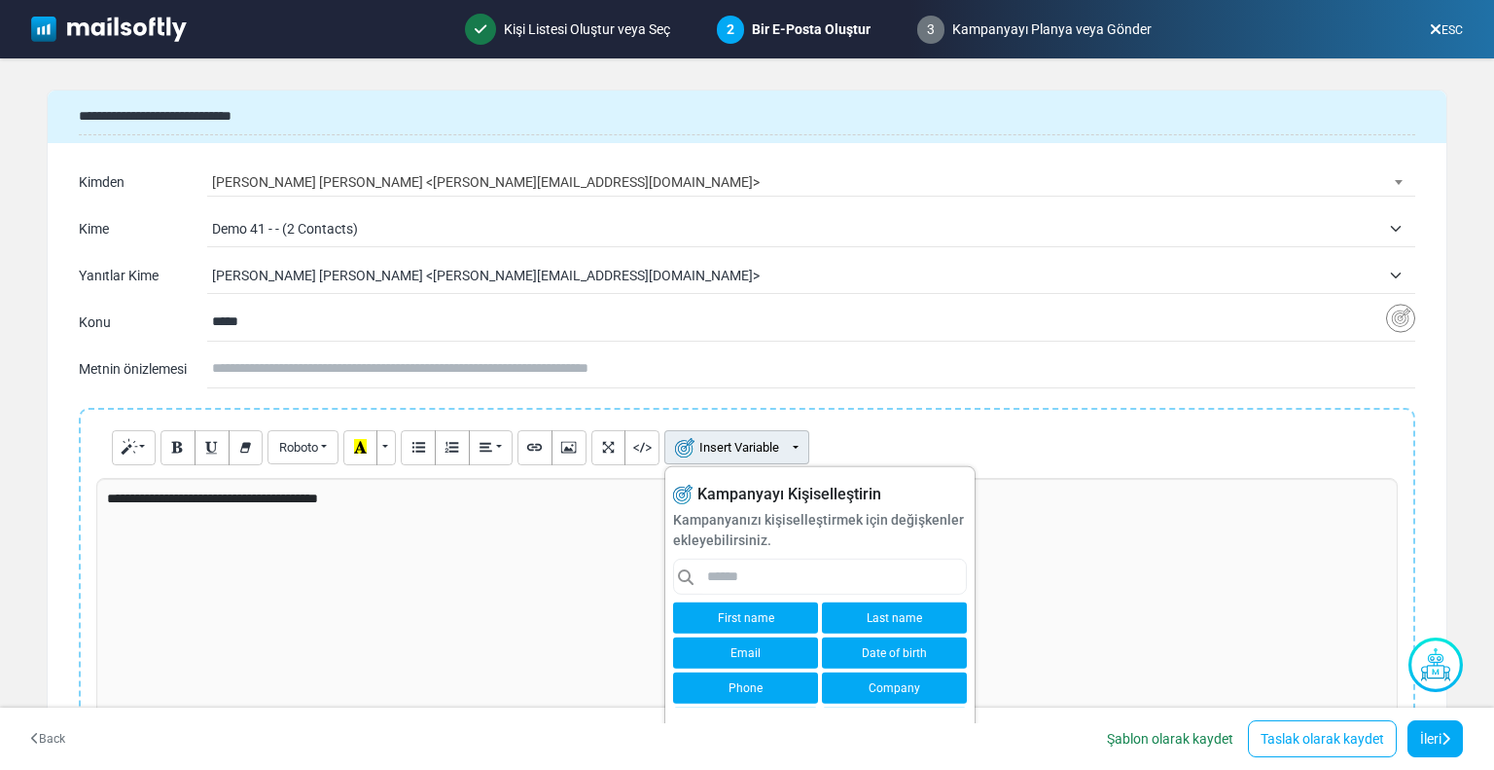
click at [872, 679] on link "Company" at bounding box center [894, 687] width 145 height 31
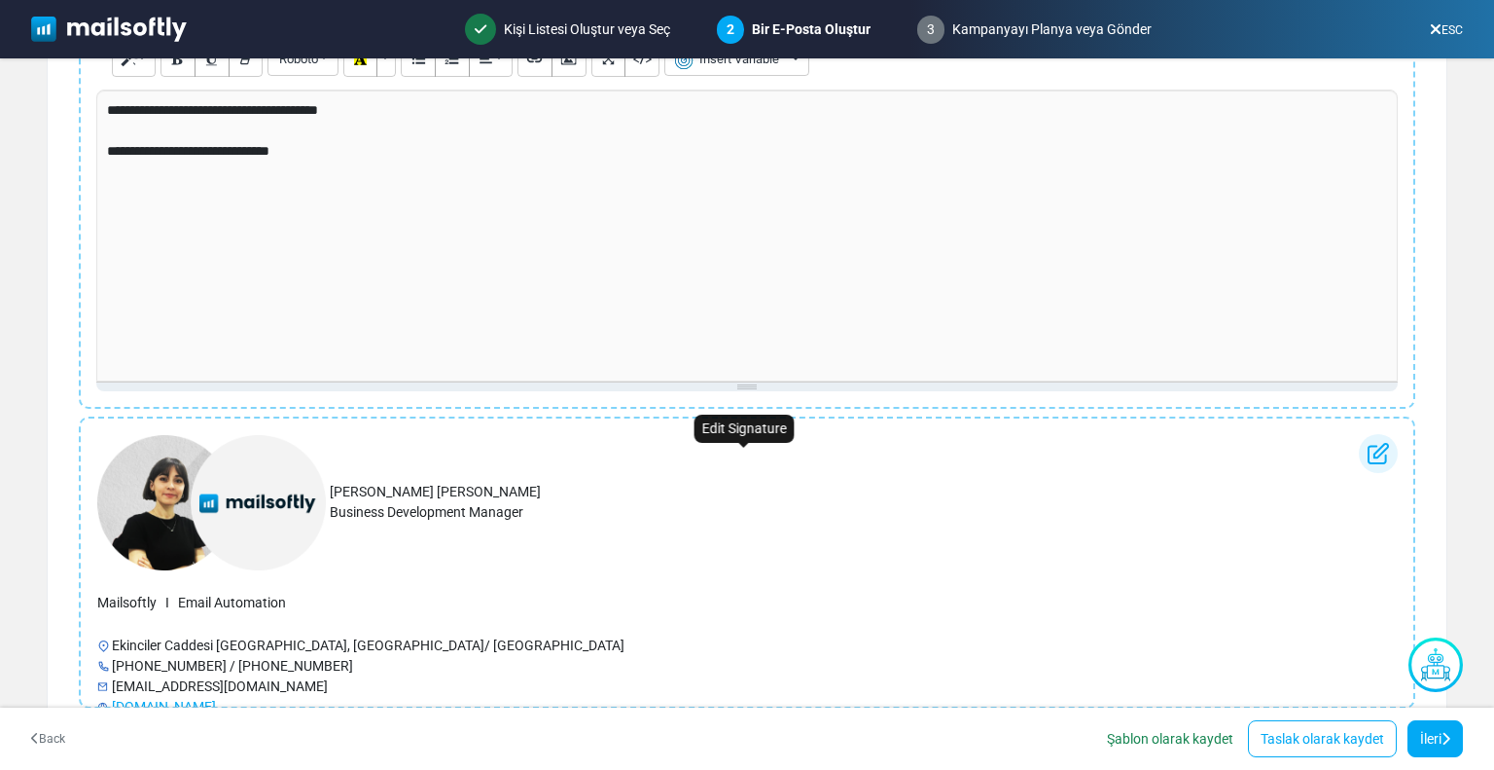
scroll to position [389, 0]
click at [200, 533] on img at bounding box center [211, 501] width 229 height 135
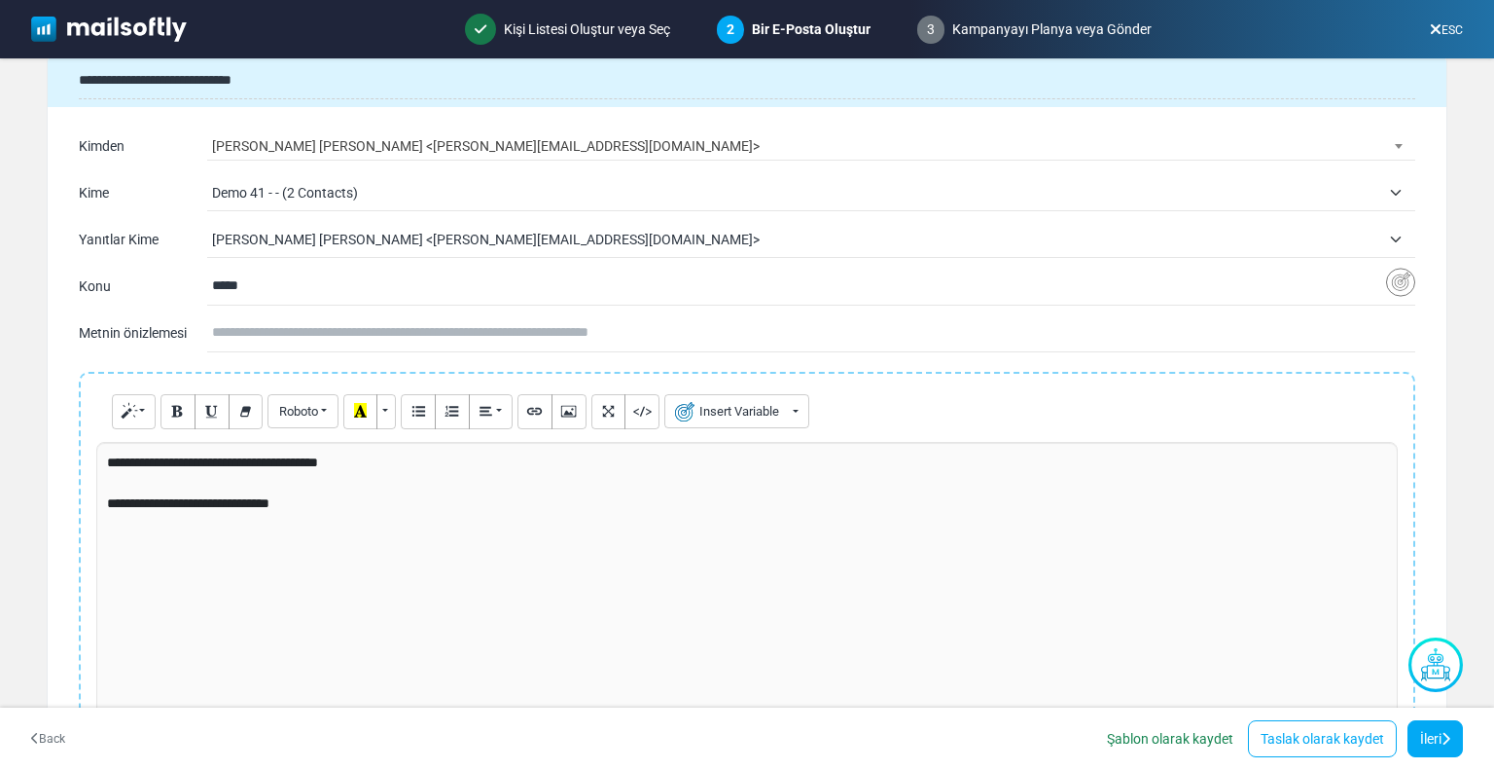
scroll to position [0, 0]
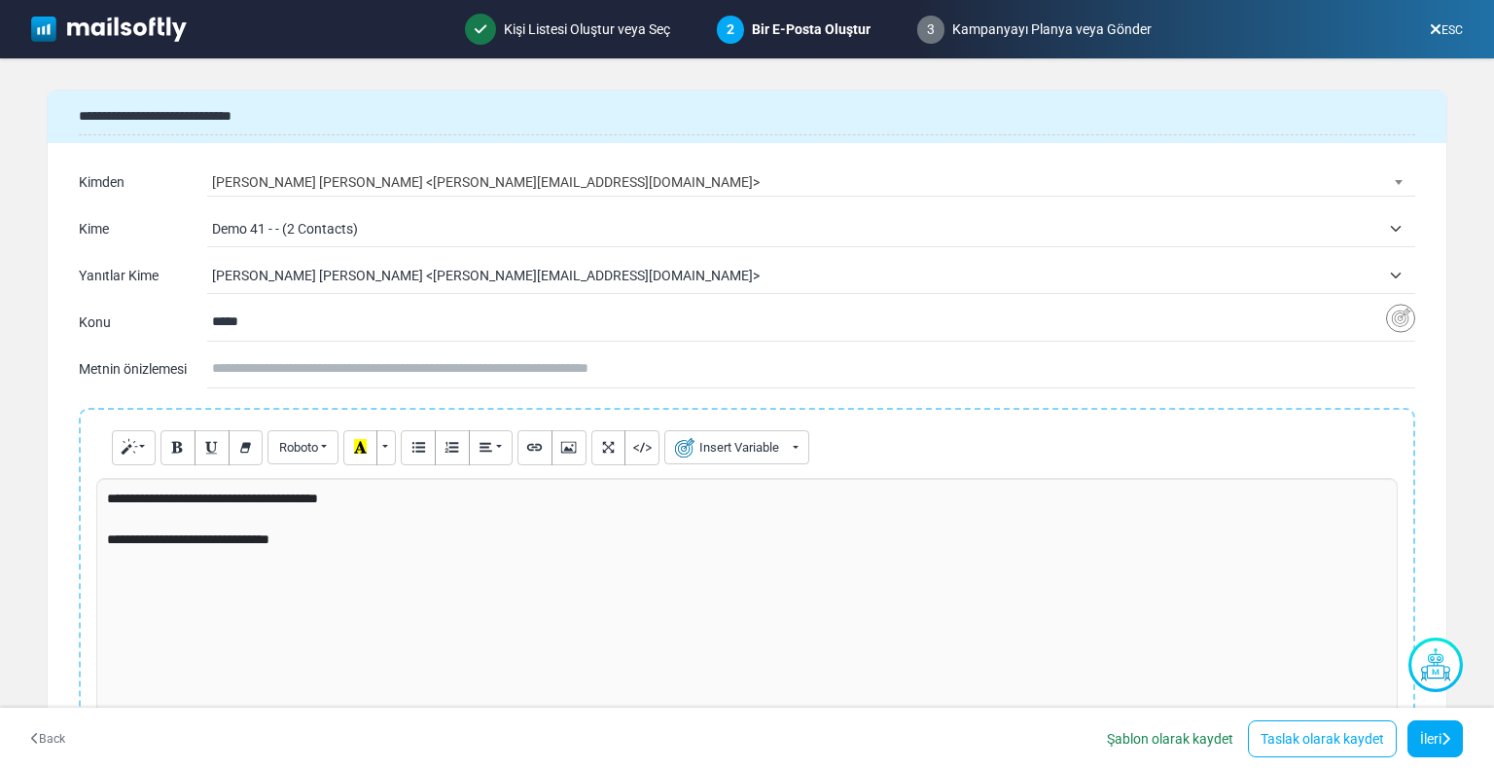
click at [363, 542] on p "**********" at bounding box center [744, 539] width 1275 height 20
drag, startPoint x: 356, startPoint y: 539, endPoint x: 277, endPoint y: 559, distance: 81.4
click at [277, 559] on div "**********" at bounding box center [747, 624] width 1302 height 292
click at [1443, 724] on link "İleri" at bounding box center [1435, 738] width 55 height 37
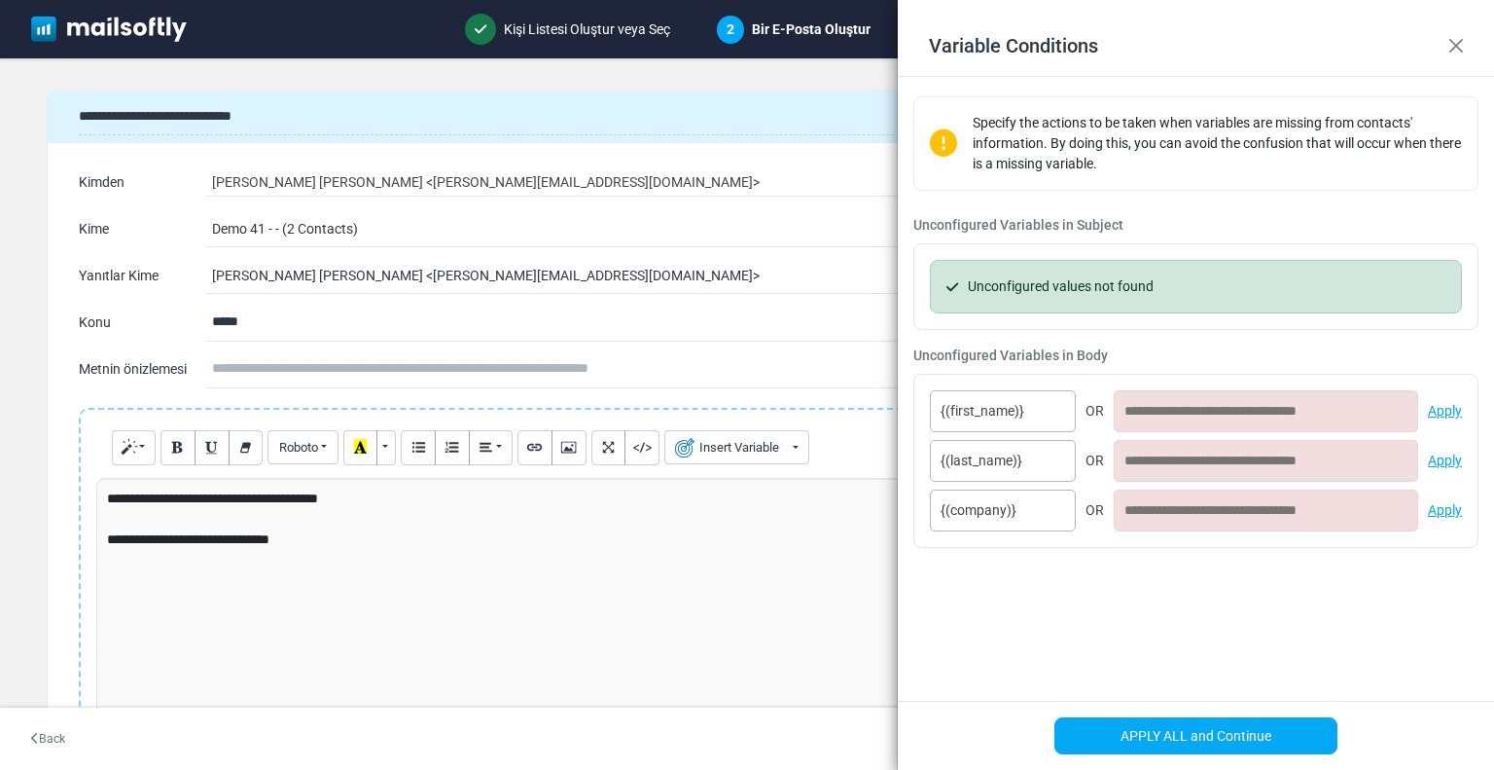
click at [1139, 417] on input at bounding box center [1266, 411] width 304 height 42
type input "*****"
click at [1148, 462] on input at bounding box center [1266, 461] width 304 height 42
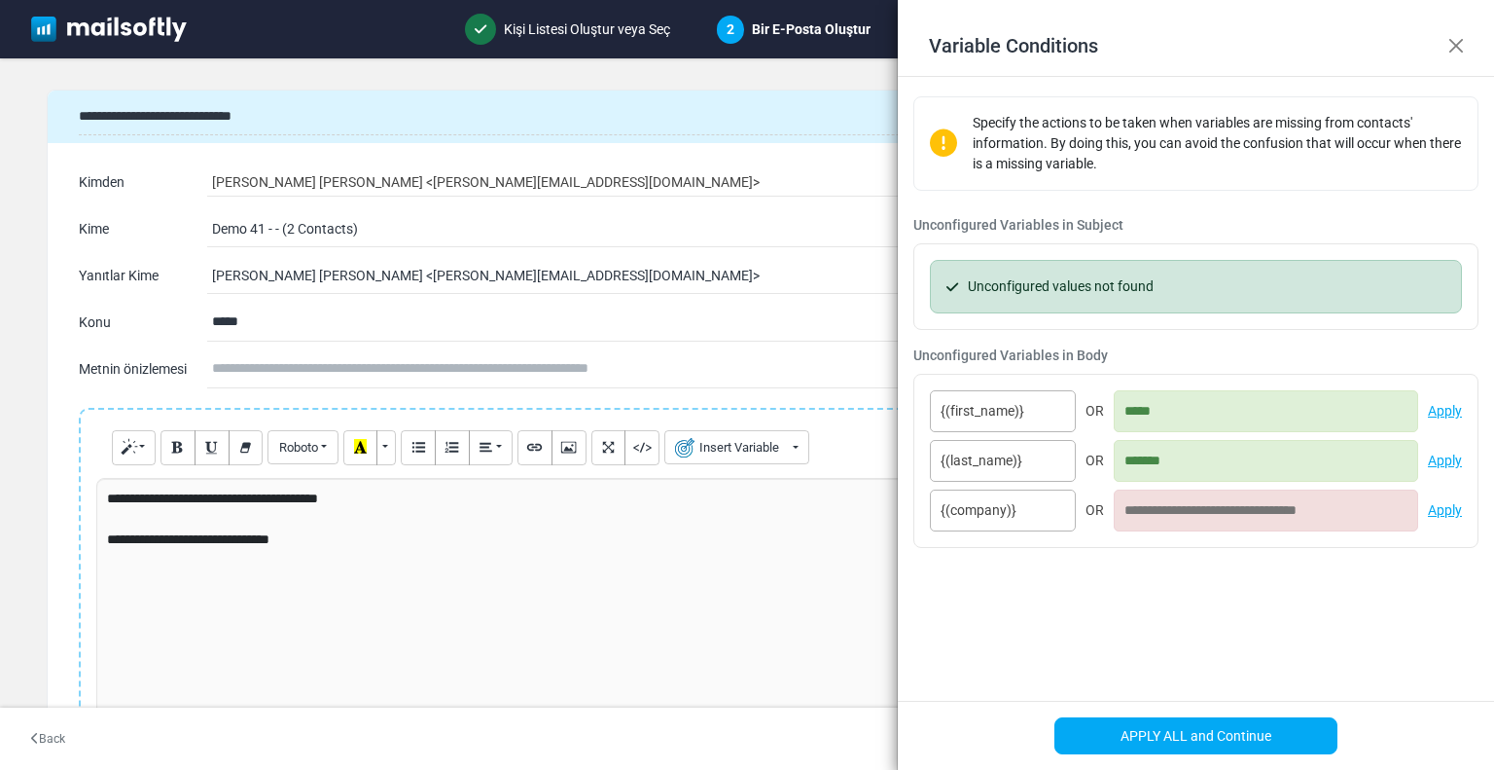
type input "*******"
click at [1183, 508] on input at bounding box center [1266, 510] width 304 height 42
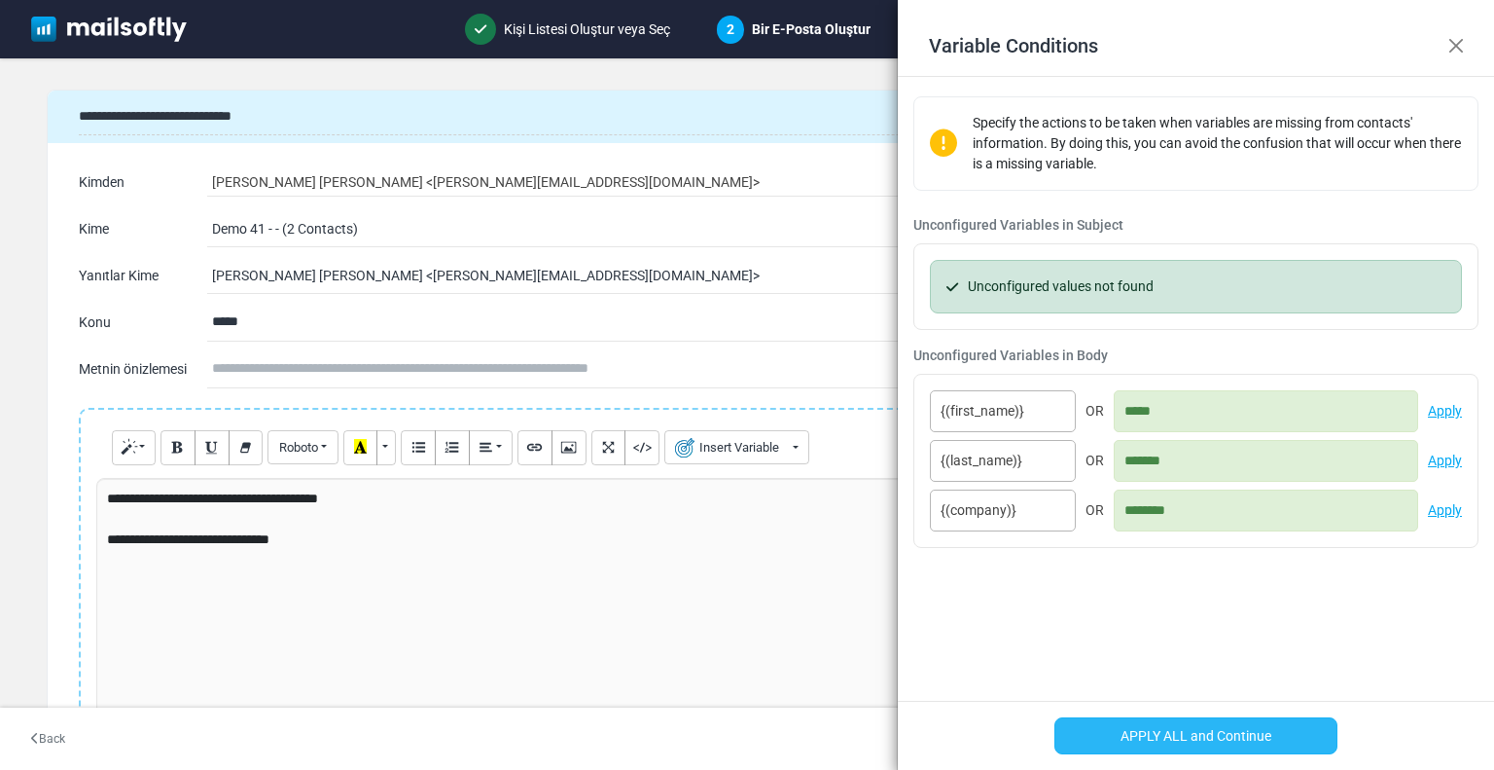
type input "********"
click at [1195, 735] on button "APPLY ALL and Continue" at bounding box center [1196, 735] width 283 height 37
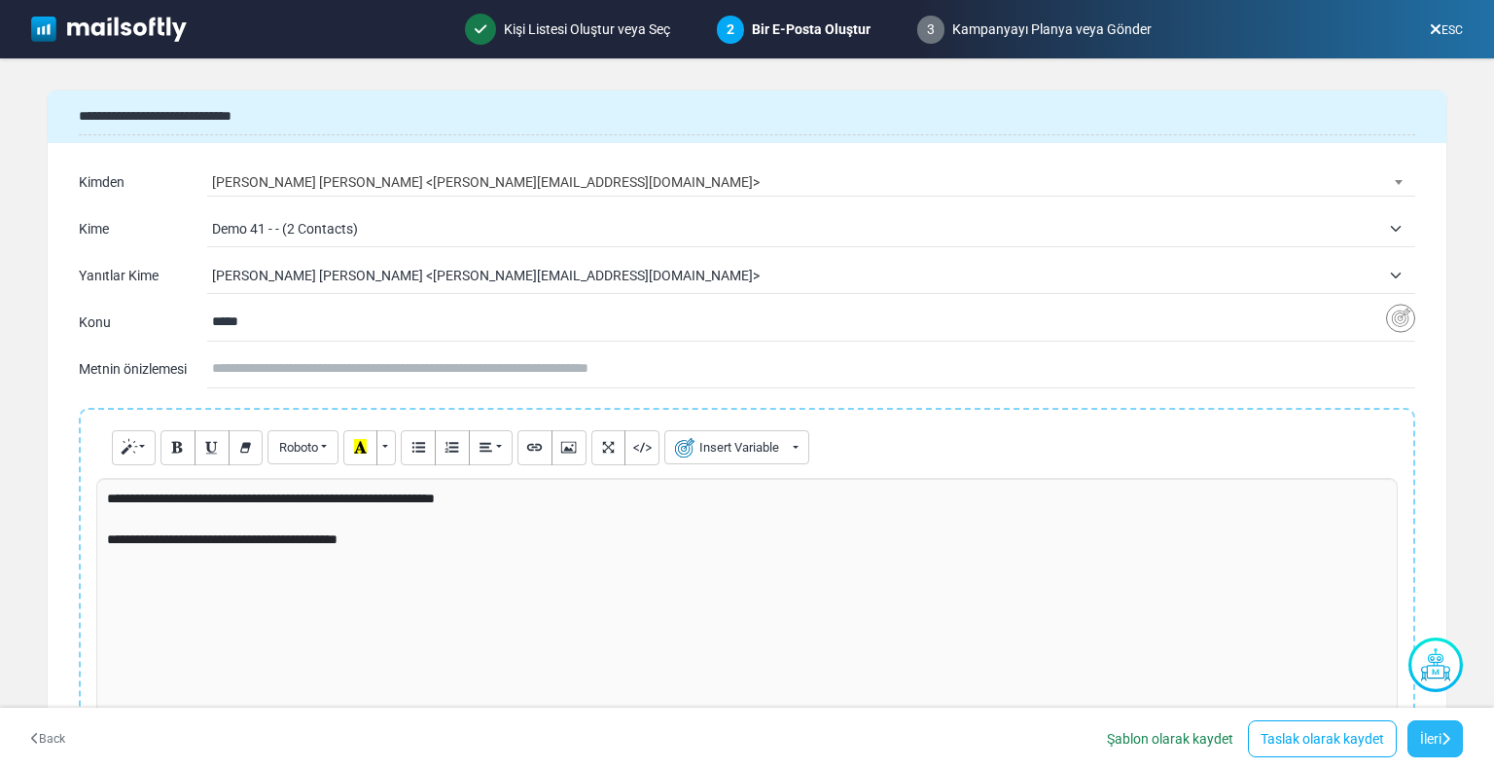
click at [1434, 736] on link "İleri" at bounding box center [1435, 738] width 55 height 37
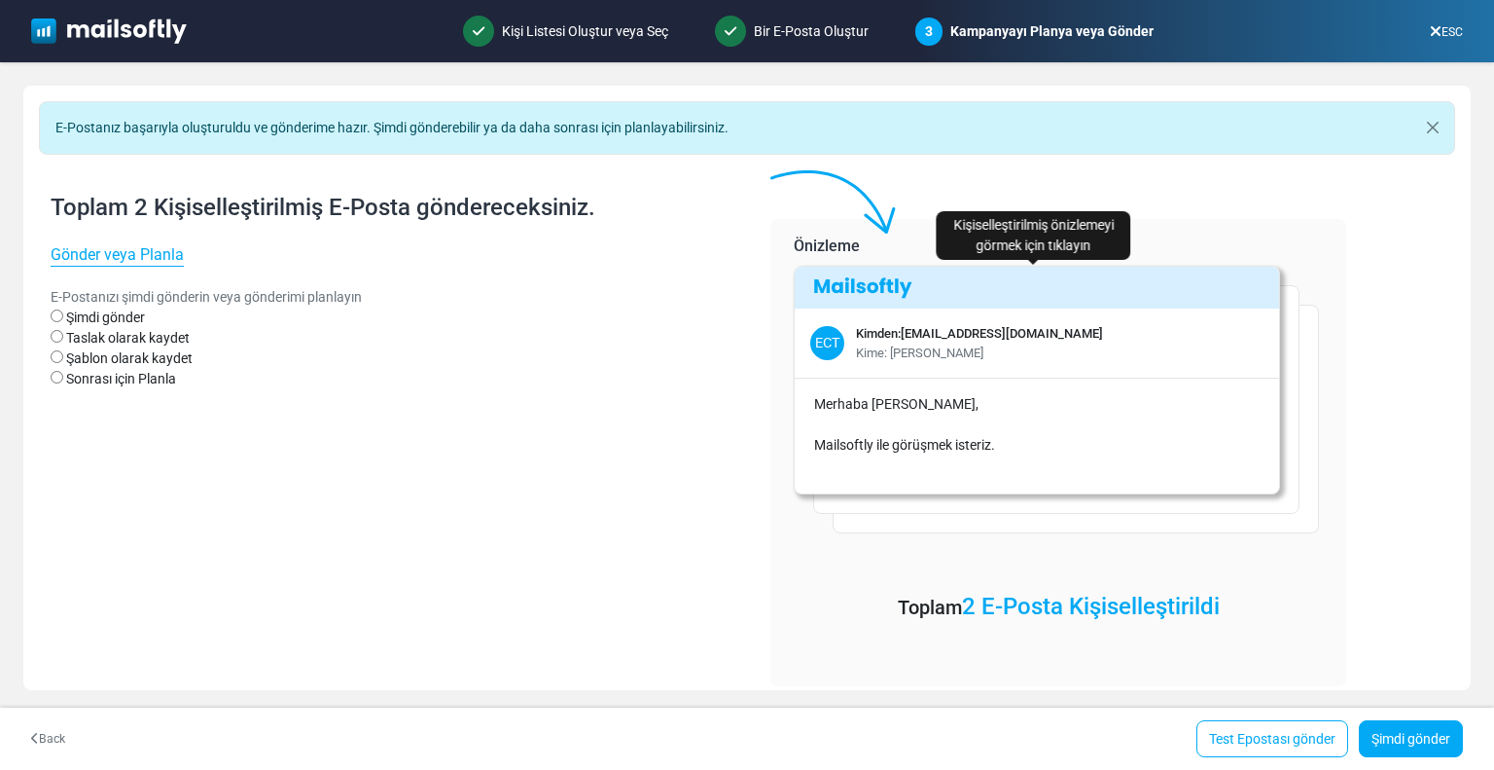
click at [1062, 330] on div "ECT Kimden: [EMAIL_ADDRESS][DOMAIN_NAME] Kime: [PERSON_NAME]" at bounding box center [1037, 342] width 484 height 69
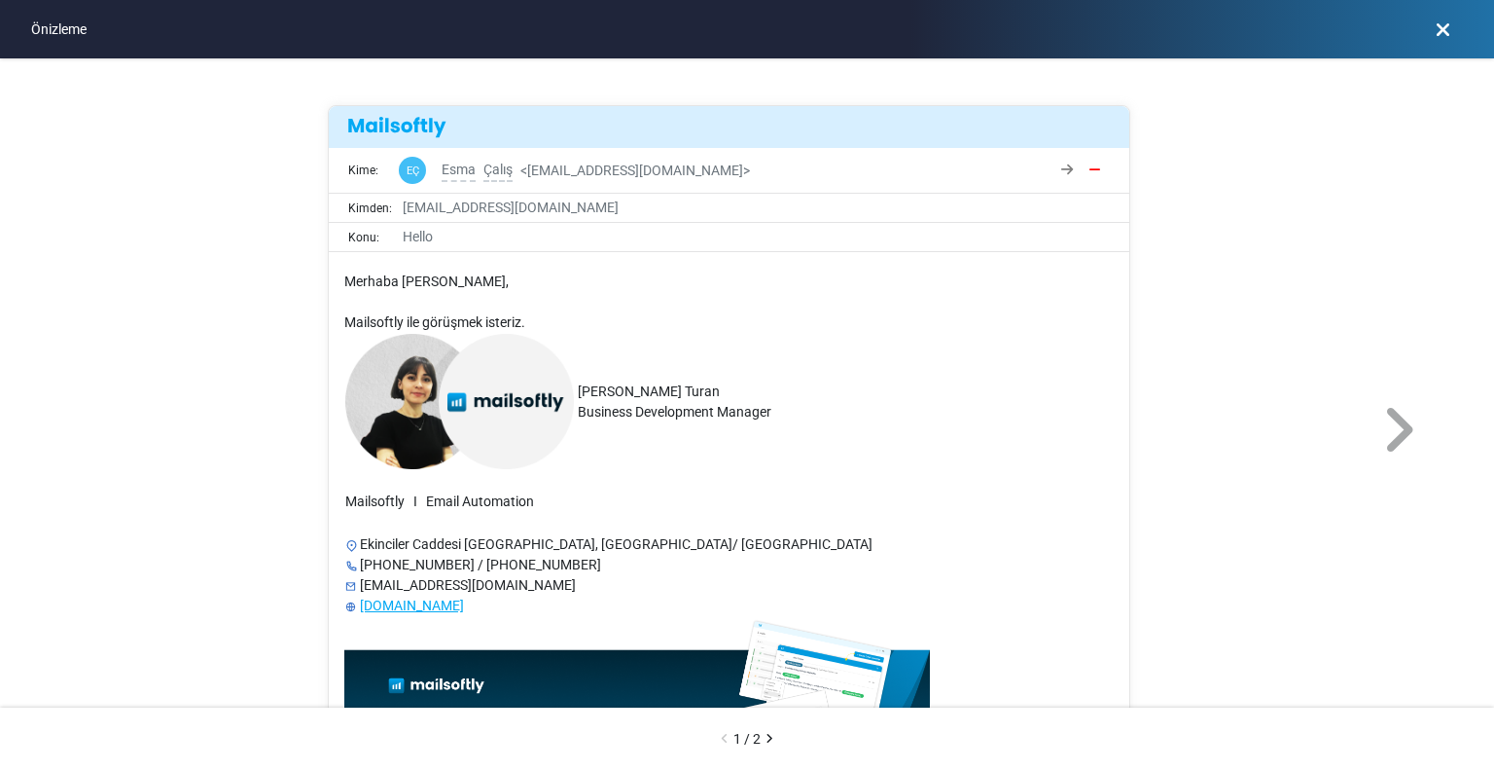
drag, startPoint x: 370, startPoint y: 280, endPoint x: 529, endPoint y: 280, distance: 159.5
click at [529, 280] on p "Merhaba Sayın Esma Çalış," at bounding box center [729, 281] width 770 height 20
drag, startPoint x: 459, startPoint y: 331, endPoint x: 541, endPoint y: 326, distance: 81.9
click at [541, 326] on p "Mailsoftly ile görüşmek isteriz." at bounding box center [729, 322] width 770 height 20
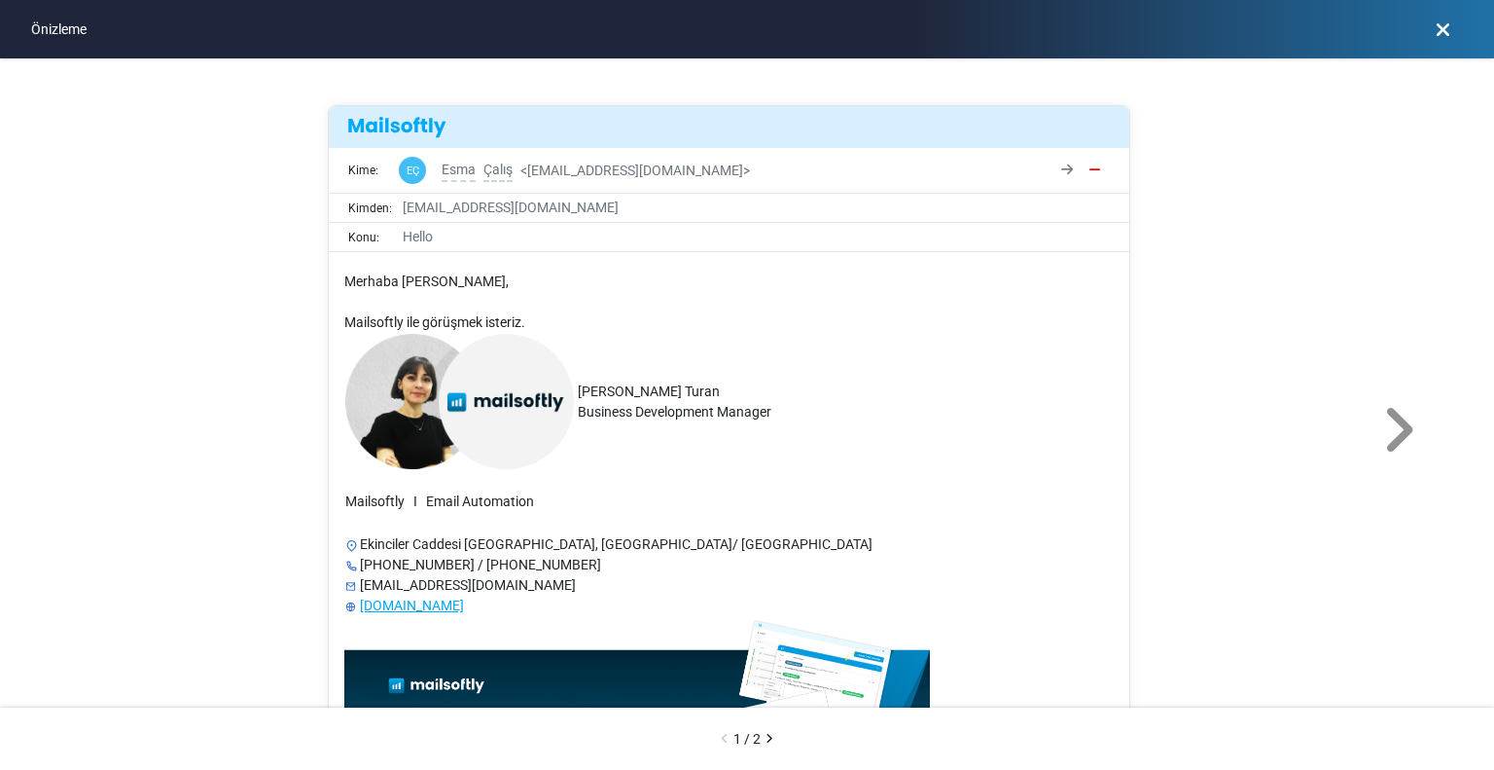
click at [1401, 432] on icon at bounding box center [1398, 430] width 36 height 58
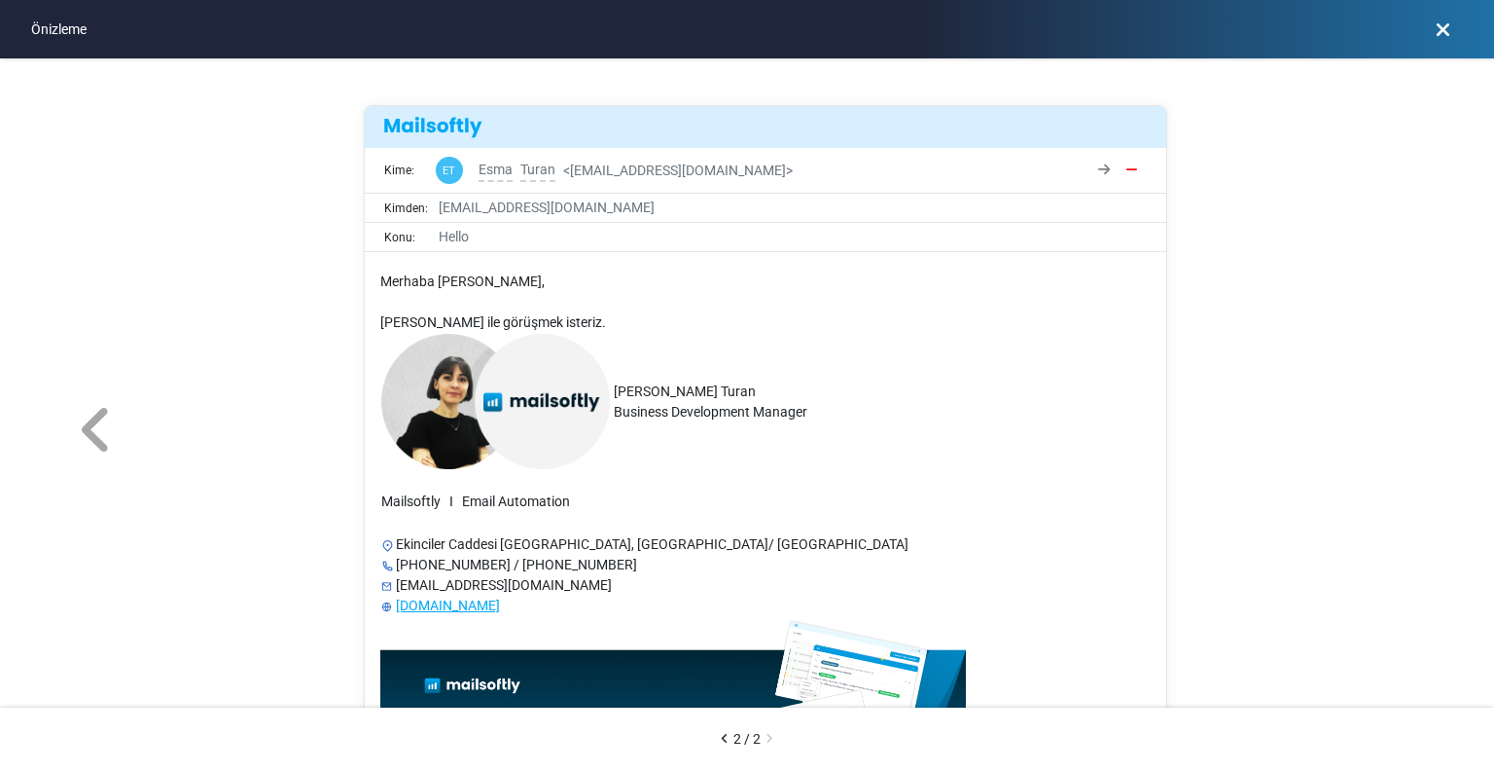
drag, startPoint x: 397, startPoint y: 275, endPoint x: 565, endPoint y: 283, distance: 168.5
click at [565, 283] on p "Merhaba Sayın Esma Turan," at bounding box center [765, 281] width 770 height 20
drag, startPoint x: 394, startPoint y: 321, endPoint x: 580, endPoint y: 310, distance: 186.1
click at [580, 309] on div "Merhaba Sayın Esma Turan, Albert Solino ile görüşmek isteriz. ​​ Esma Çalış Tur…" at bounding box center [765, 510] width 770 height 479
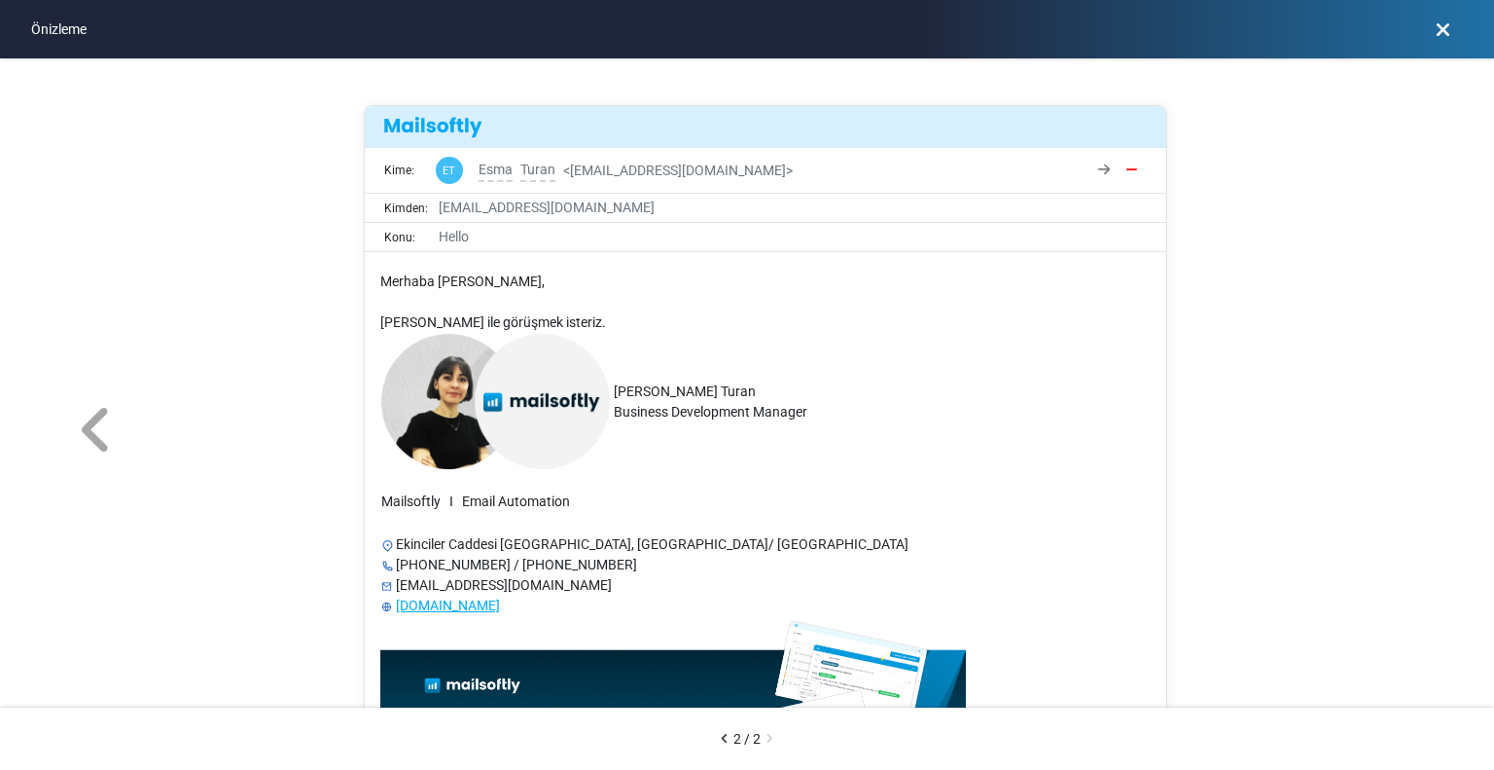
click at [588, 312] on p "Albert Solino ile görüşmek isteriz." at bounding box center [765, 322] width 770 height 20
click at [1427, 31] on link at bounding box center [1443, 29] width 40 height 37
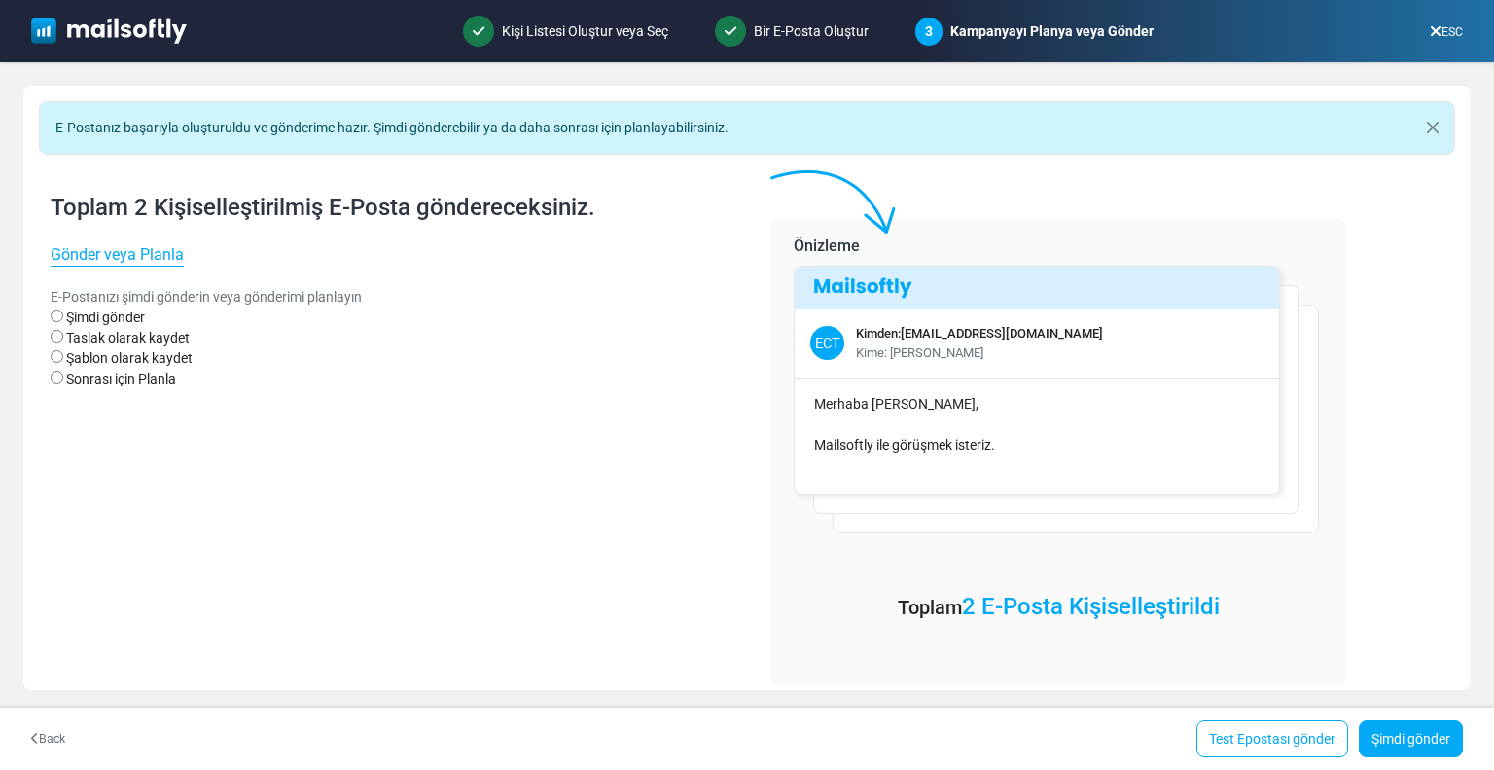
click at [169, 376] on label "Sonrası için Planla" at bounding box center [121, 379] width 110 height 20
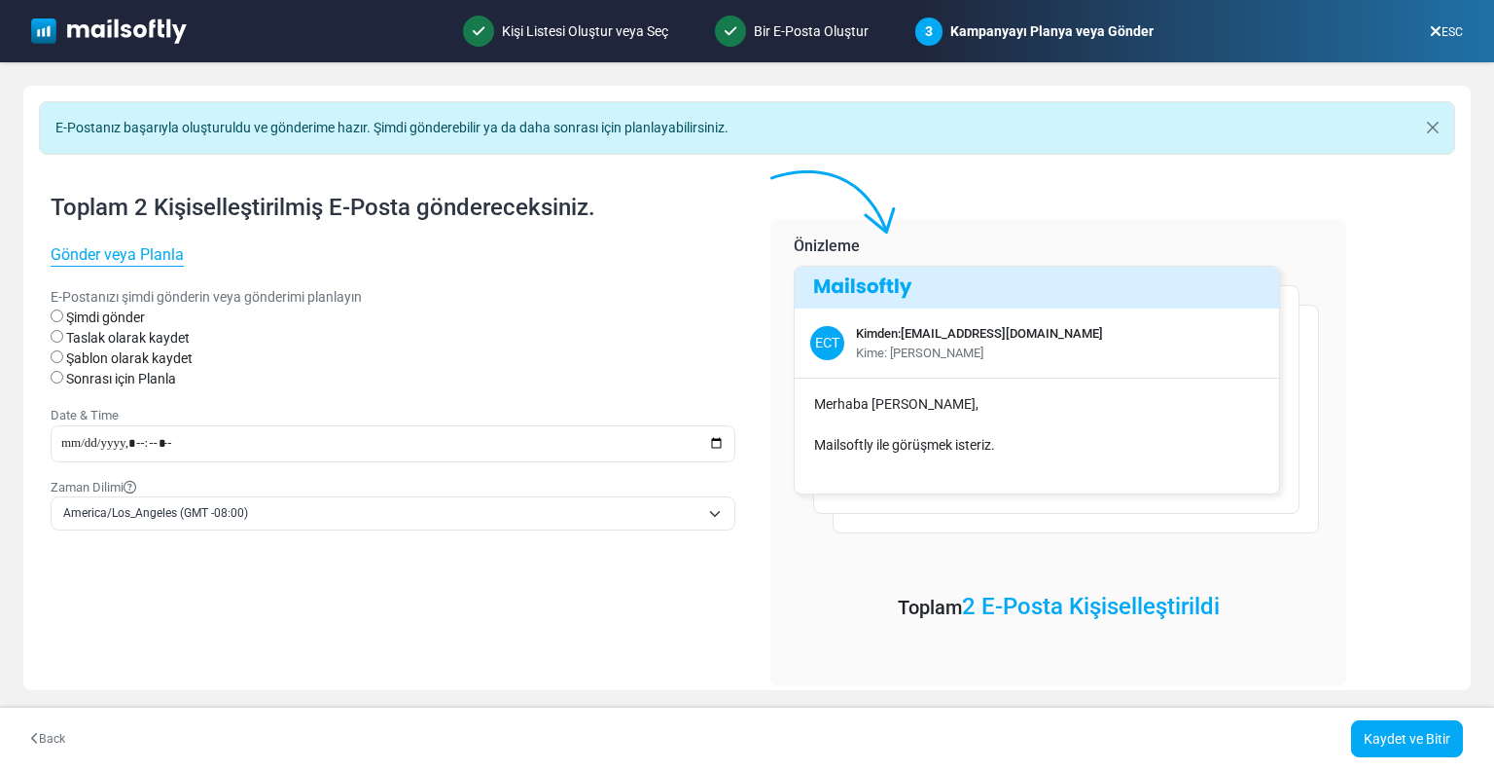
click at [117, 316] on label "Şimdi gönder" at bounding box center [105, 317] width 79 height 20
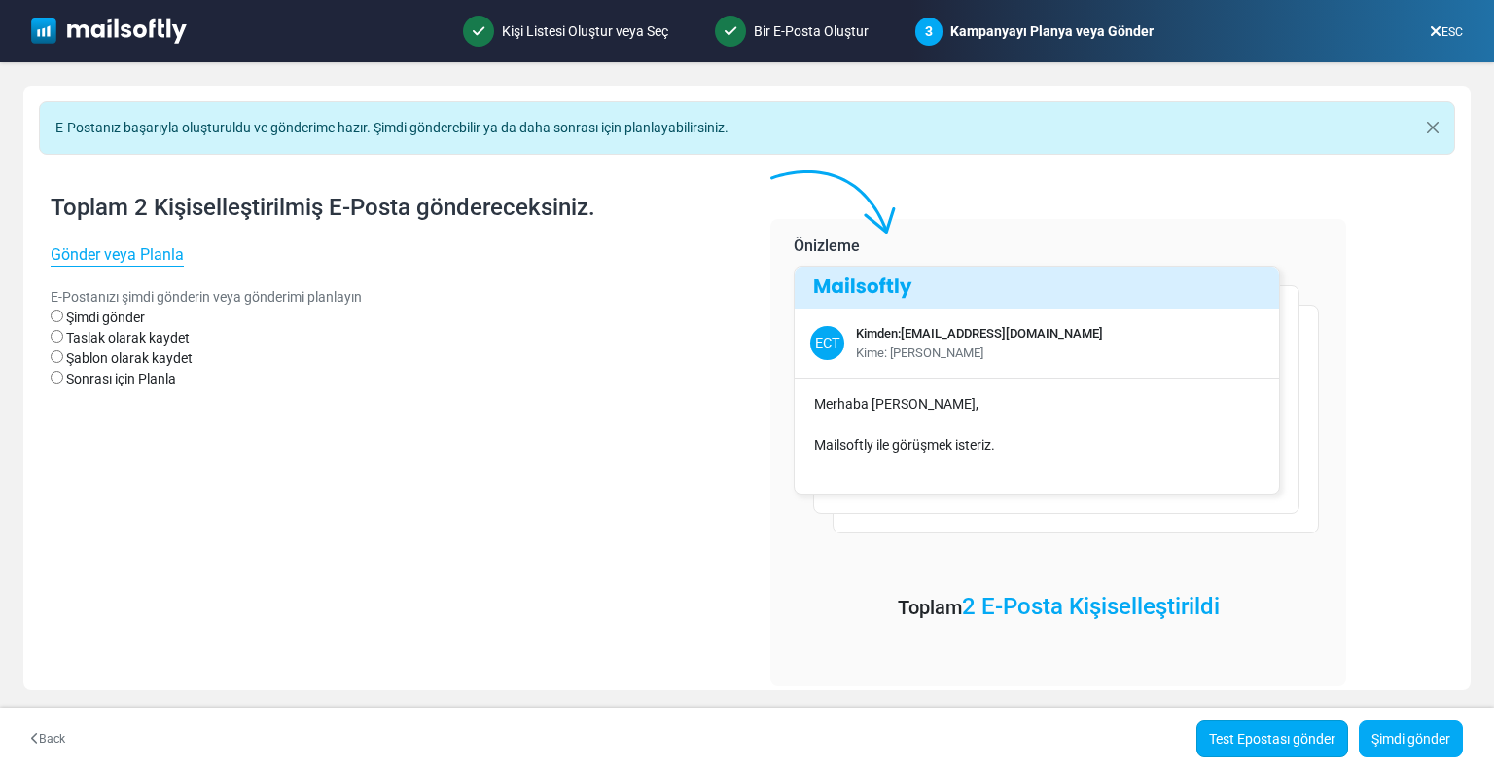
click at [1231, 731] on link "Test Epostası gönder" at bounding box center [1273, 738] width 152 height 37
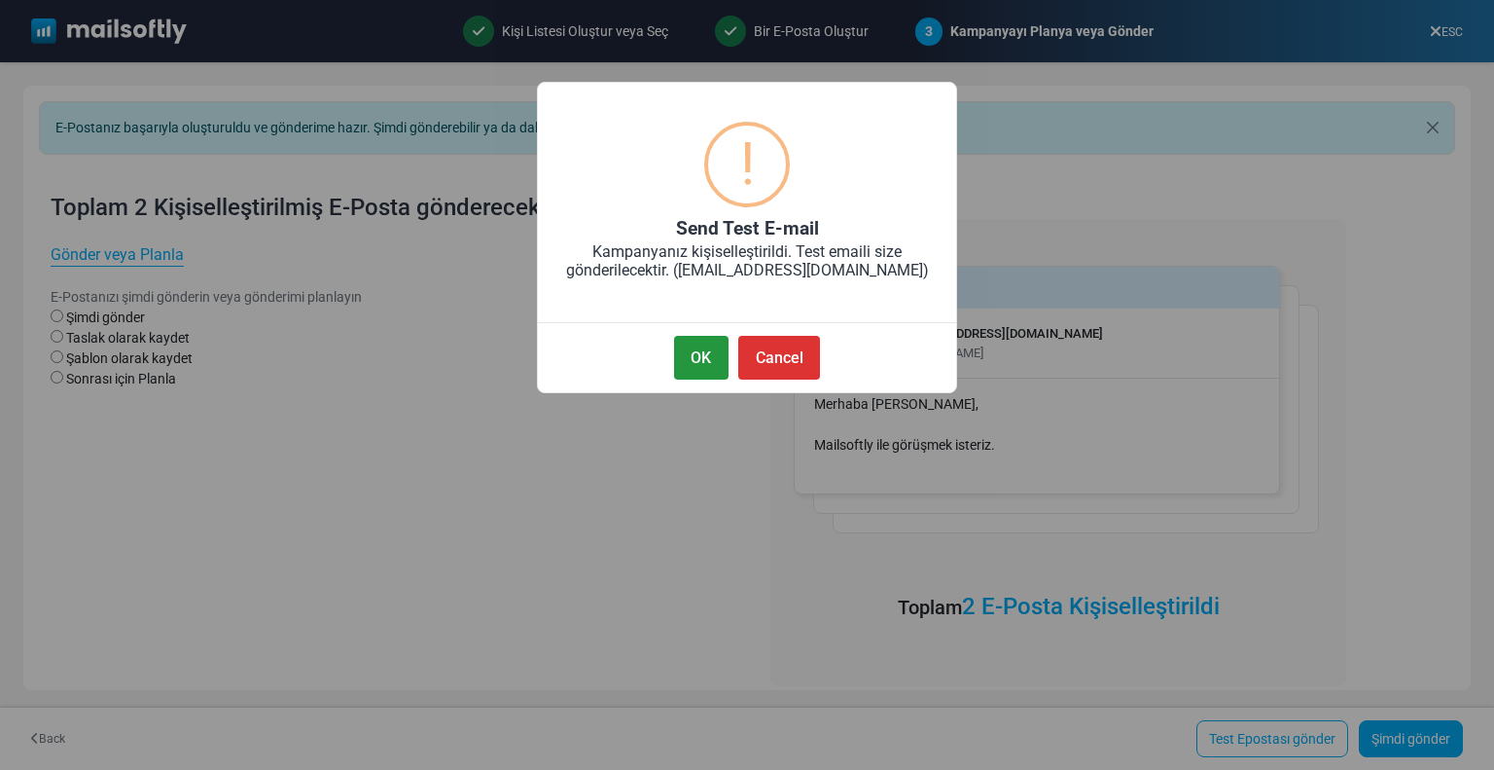
click at [699, 349] on button "OK" at bounding box center [701, 358] width 54 height 44
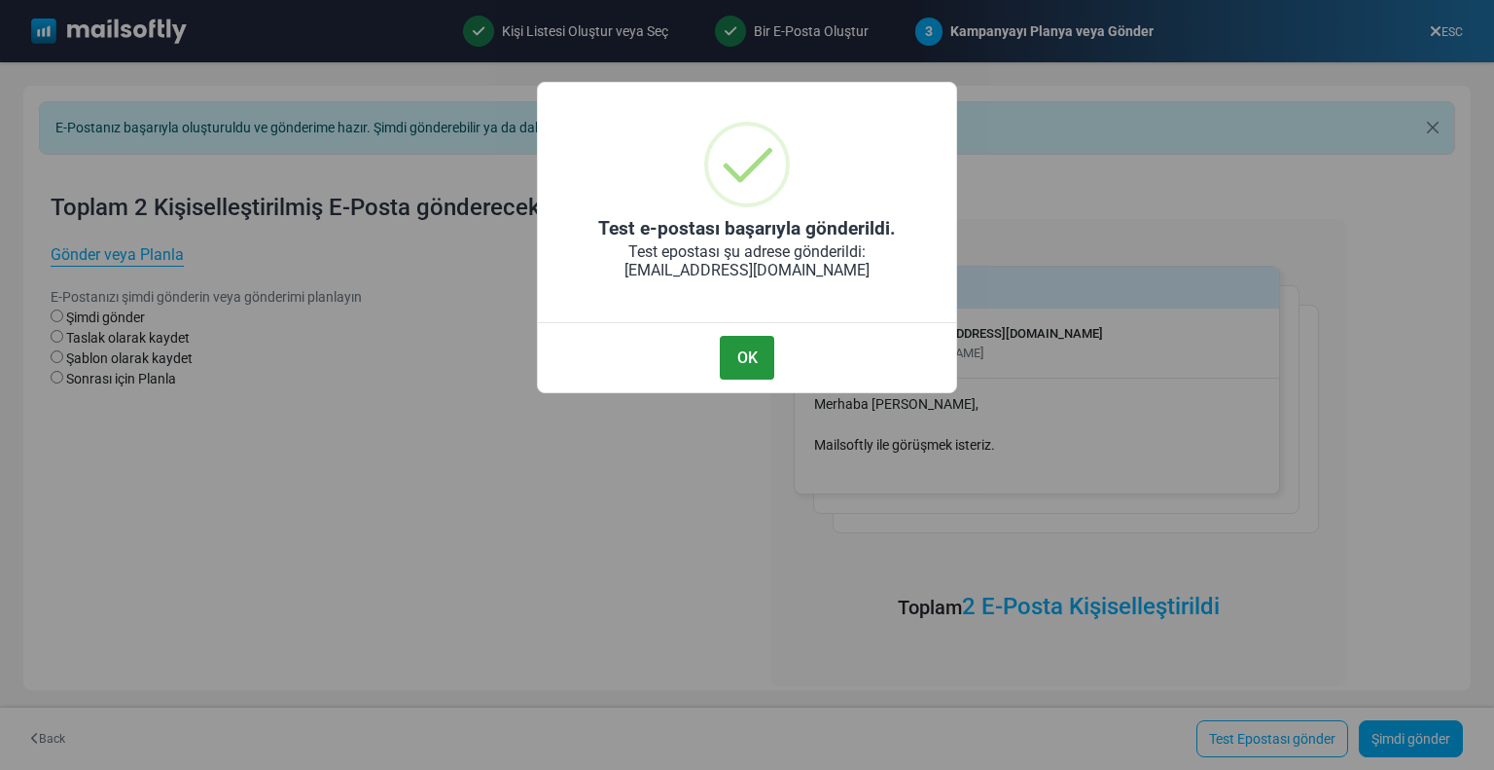
click at [751, 351] on button "OK" at bounding box center [747, 358] width 54 height 44
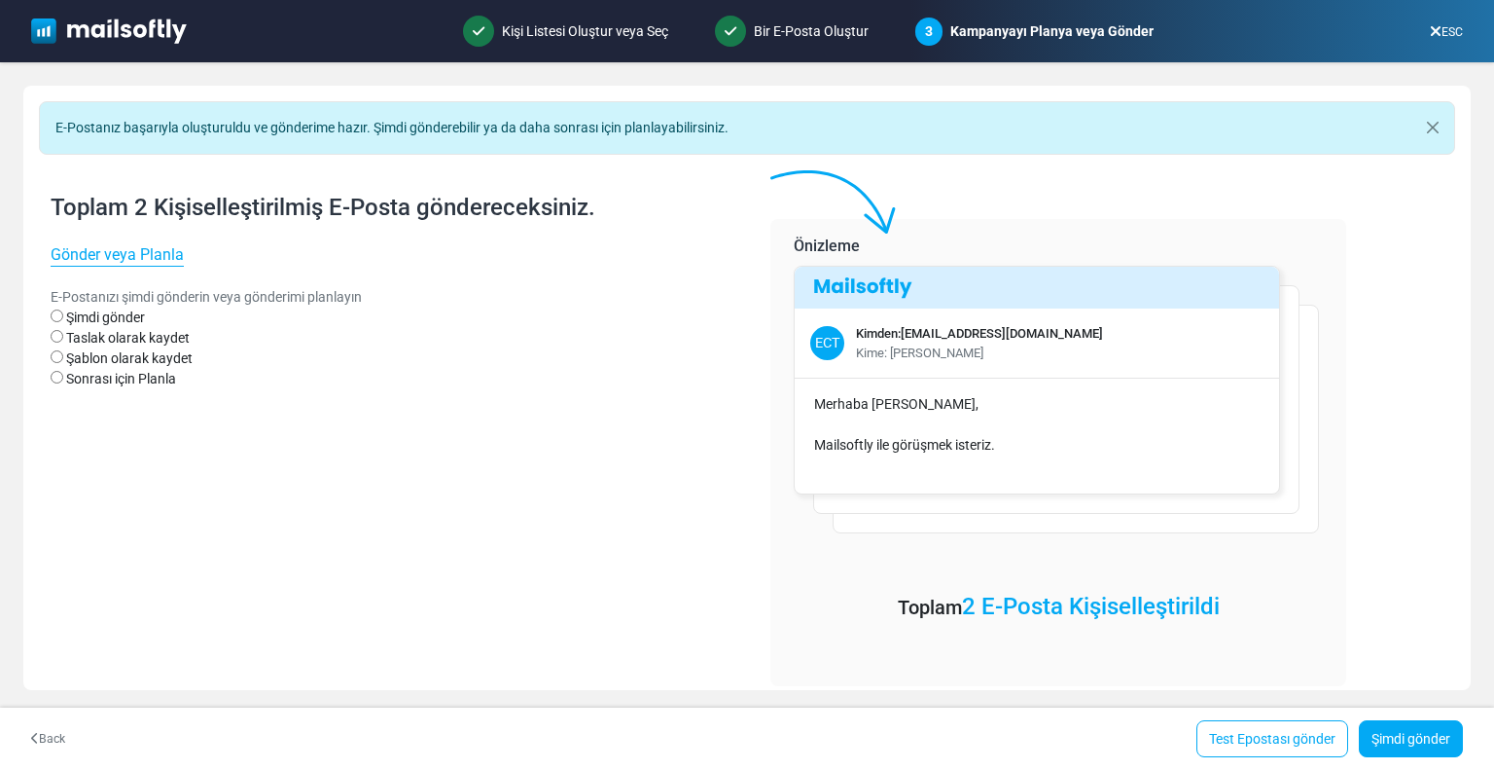
click at [1430, 31] on icon at bounding box center [1436, 31] width 12 height 1
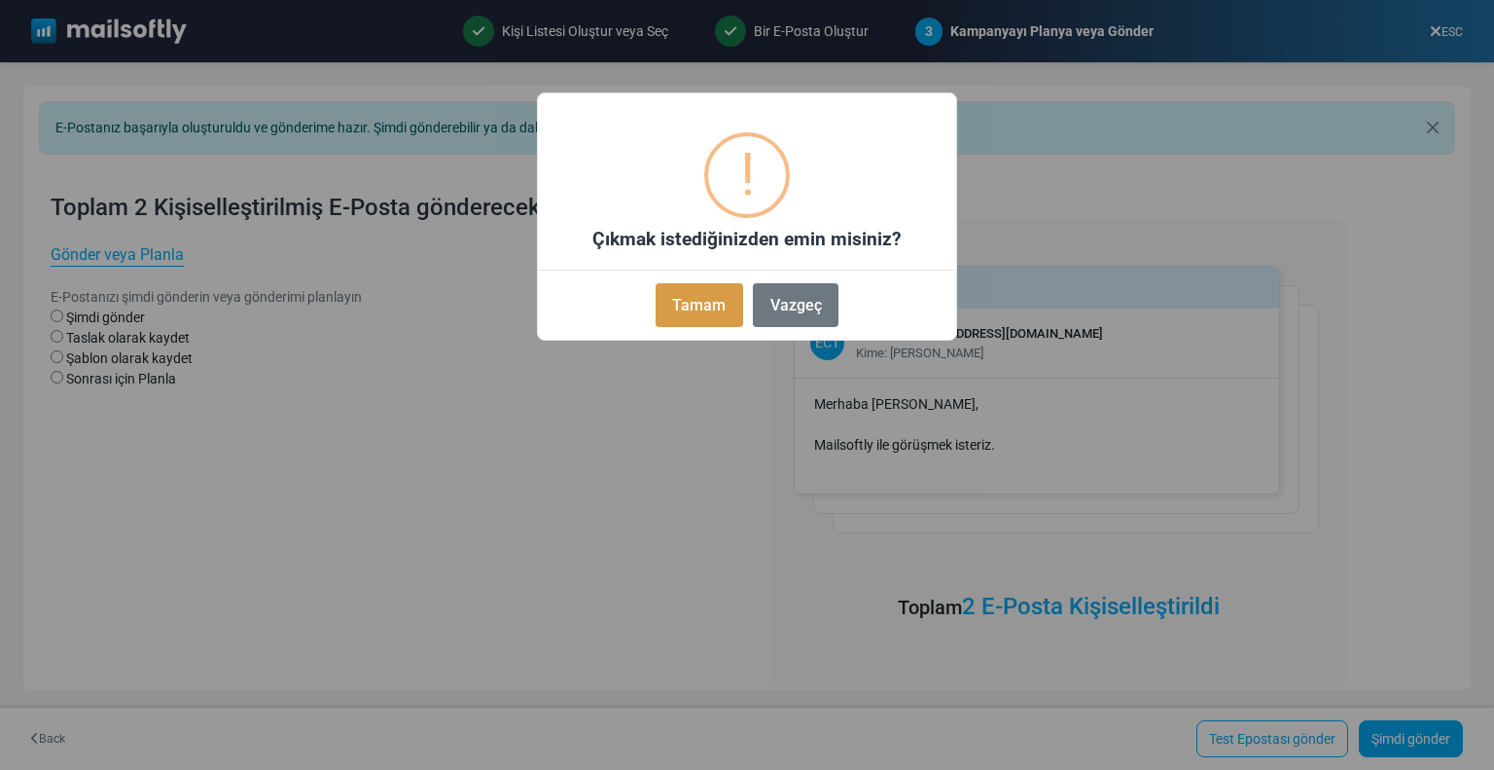
click at [717, 296] on button "Tamam" at bounding box center [700, 305] width 88 height 44
